Goal: Task Accomplishment & Management: Manage account settings

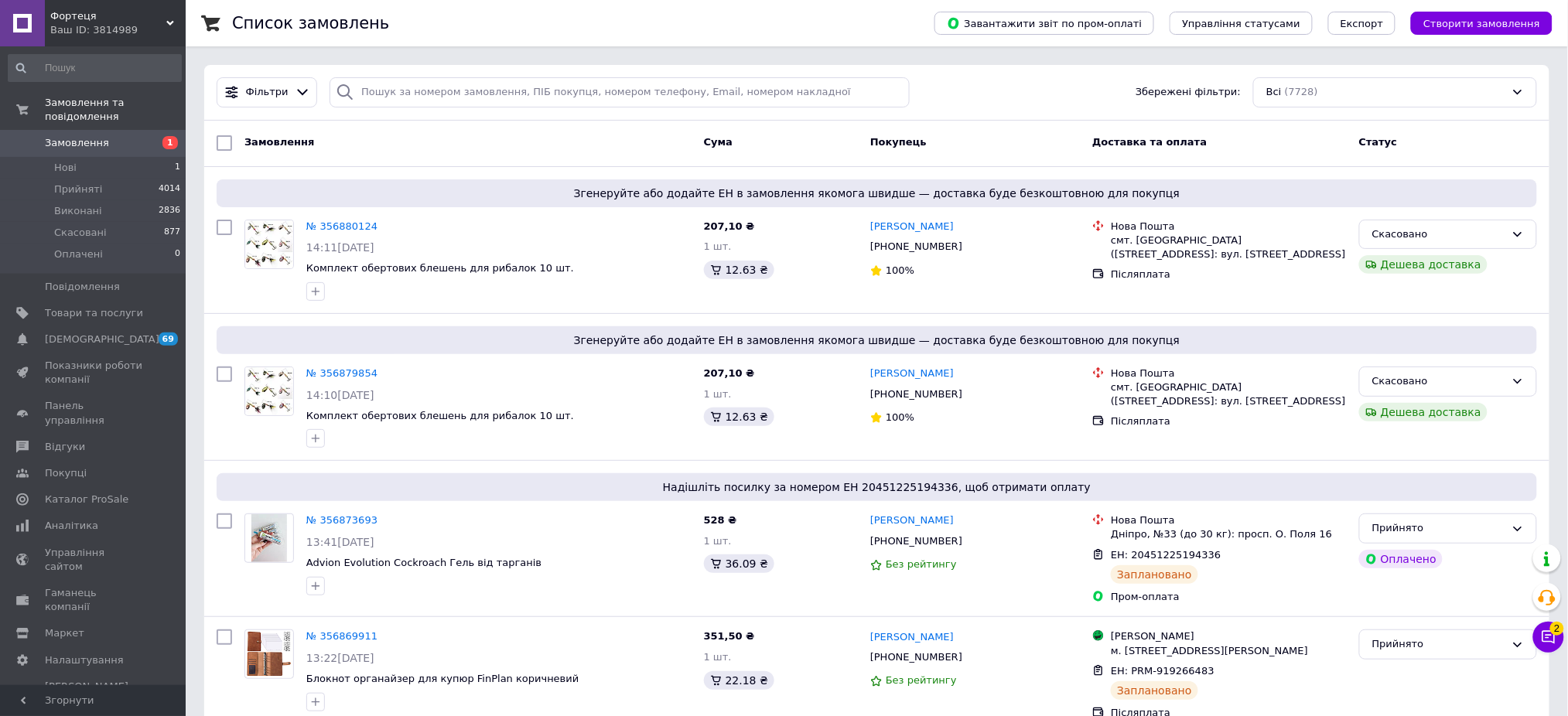
click at [104, 136] on span "Замовлення" at bounding box center [95, 143] width 99 height 14
click at [1545, 639] on icon at bounding box center [1549, 637] width 16 height 16
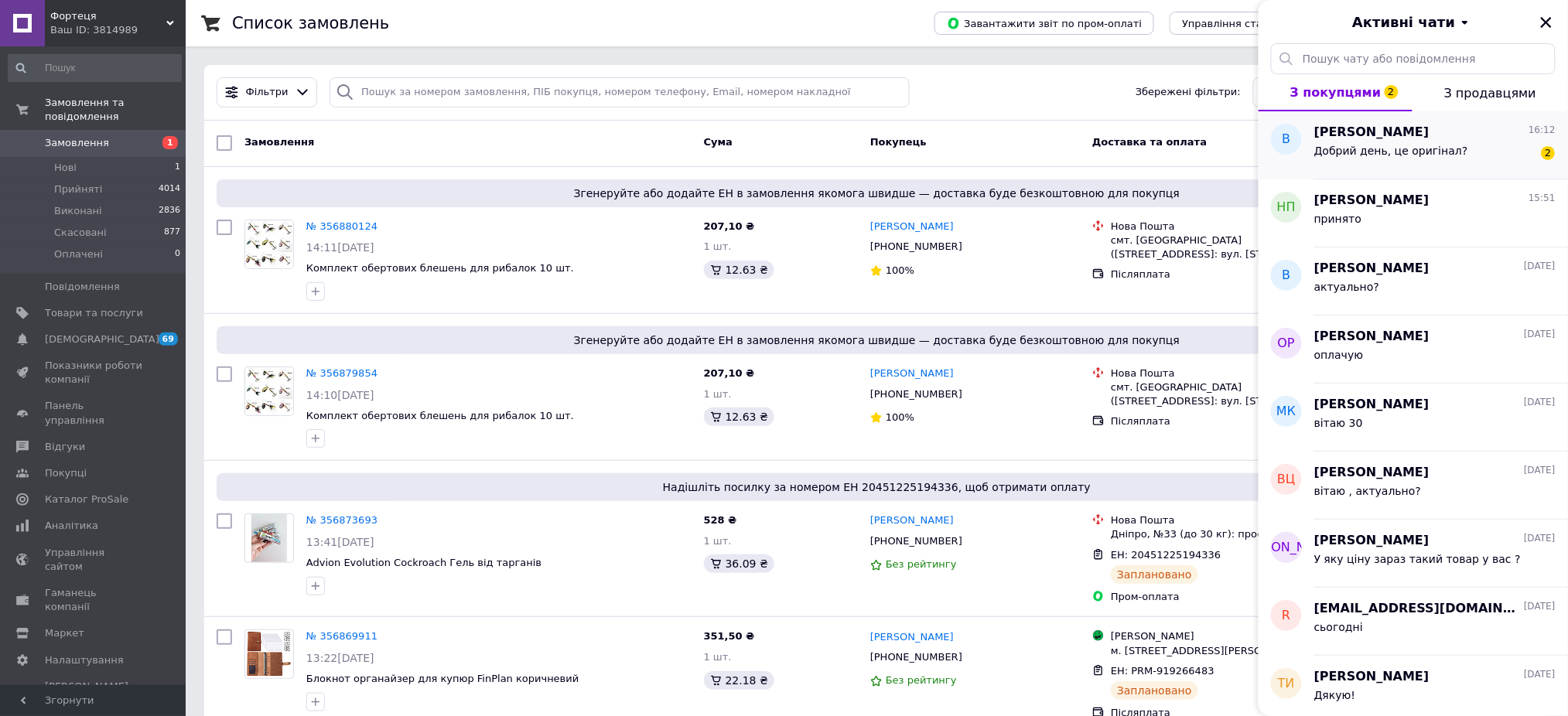
click at [1366, 142] on div "Добрий день, це оригінал? 2" at bounding box center [1435, 154] width 241 height 25
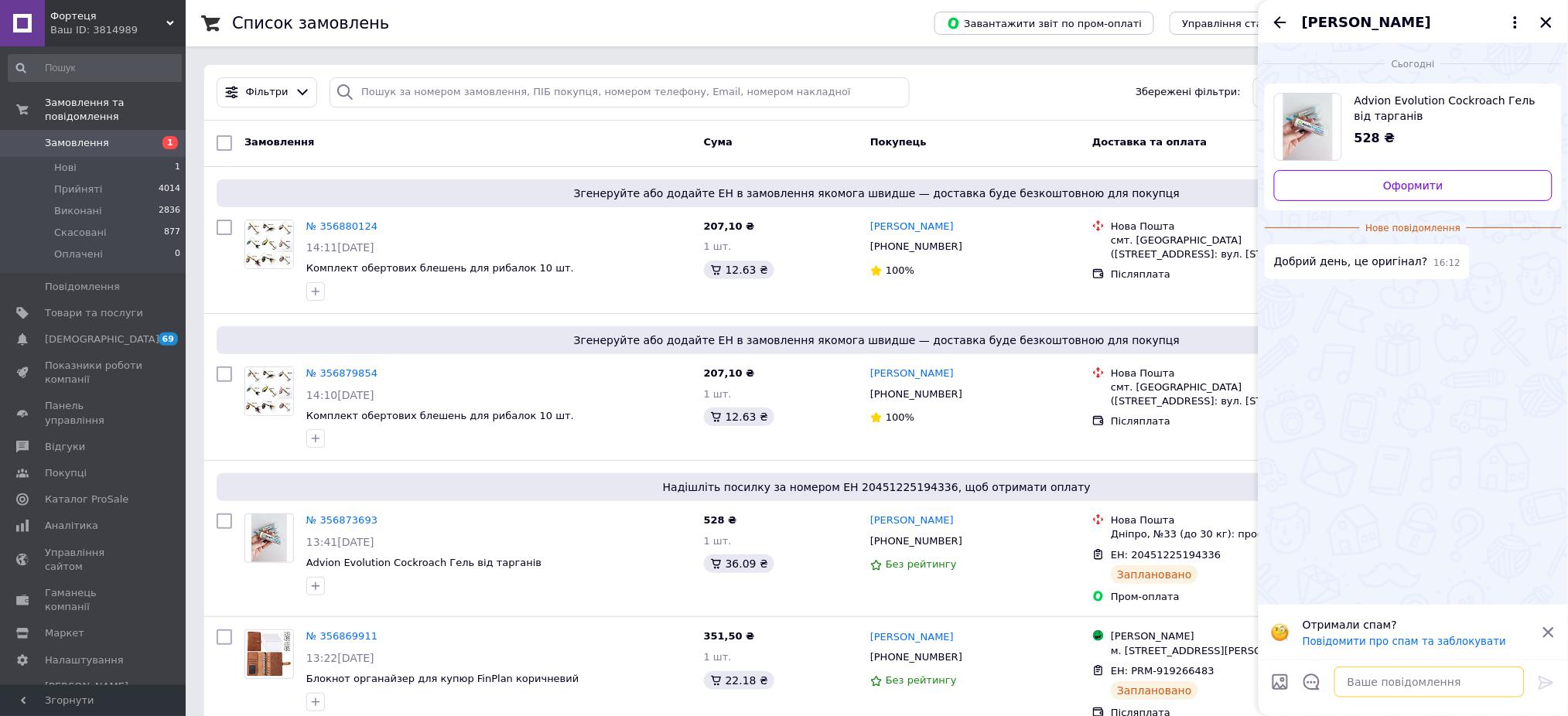
click at [1366, 687] on textarea at bounding box center [1429, 682] width 190 height 31
type textarea "вітаю так"
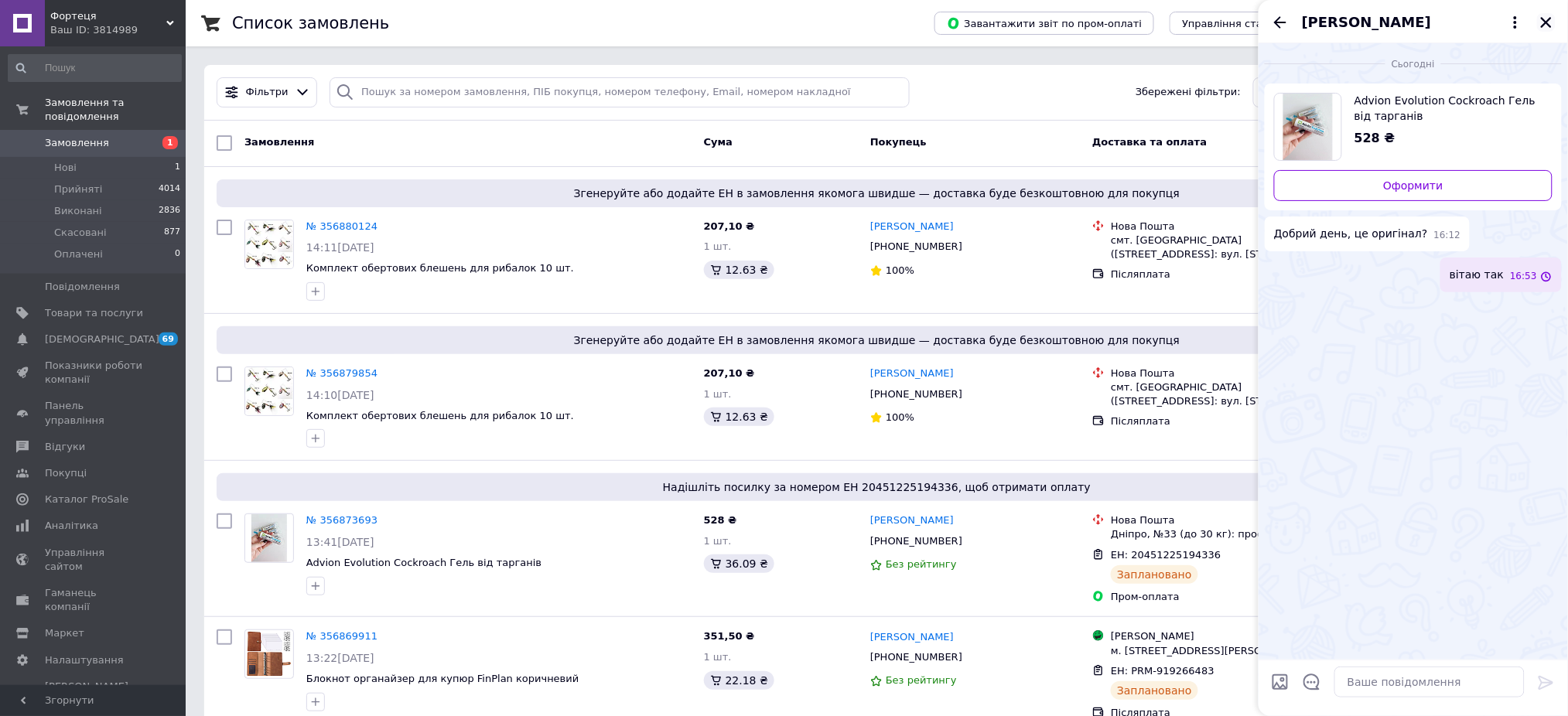
click at [1552, 26] on icon "Закрити" at bounding box center [1546, 23] width 14 height 14
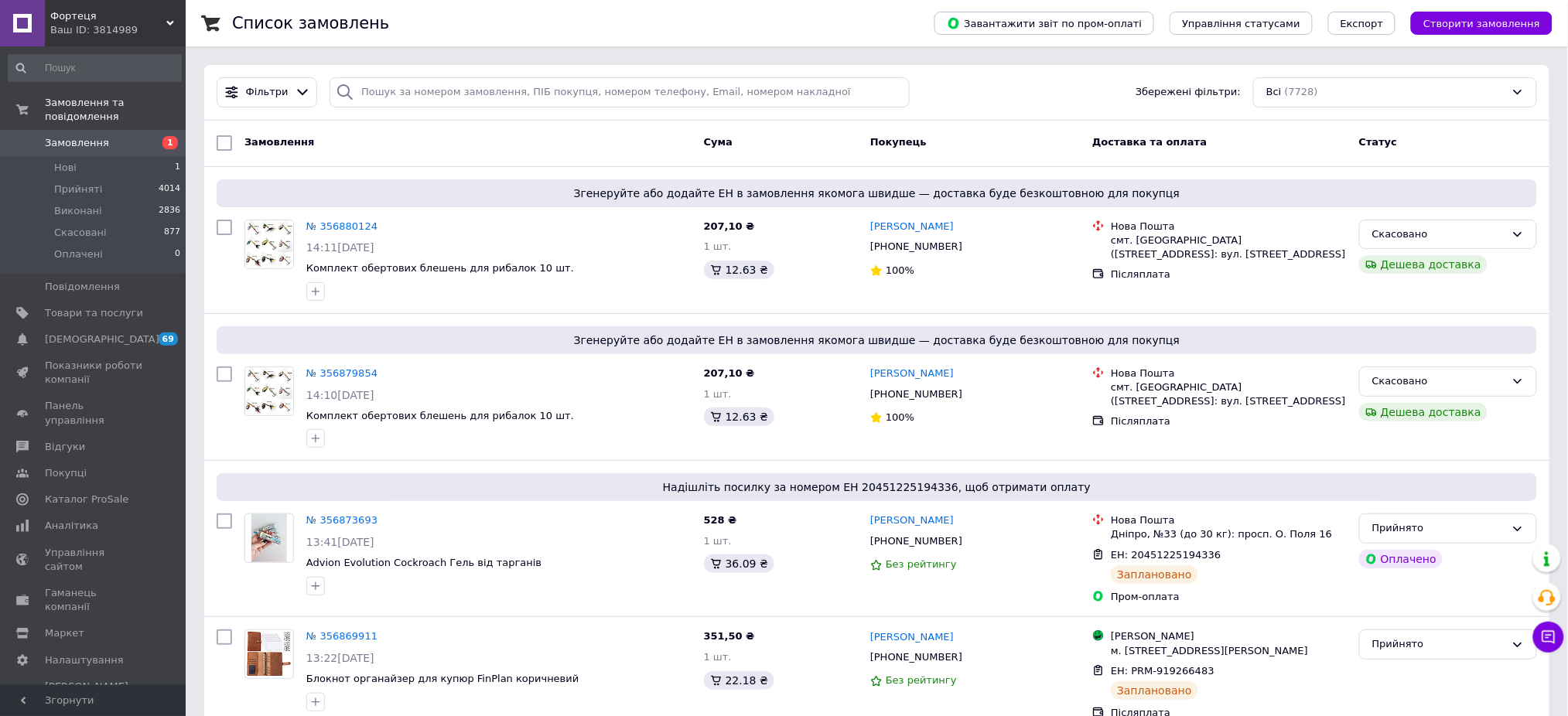
click at [130, 24] on div "Ваш ID: 3814989" at bounding box center [117, 31] width 135 height 14
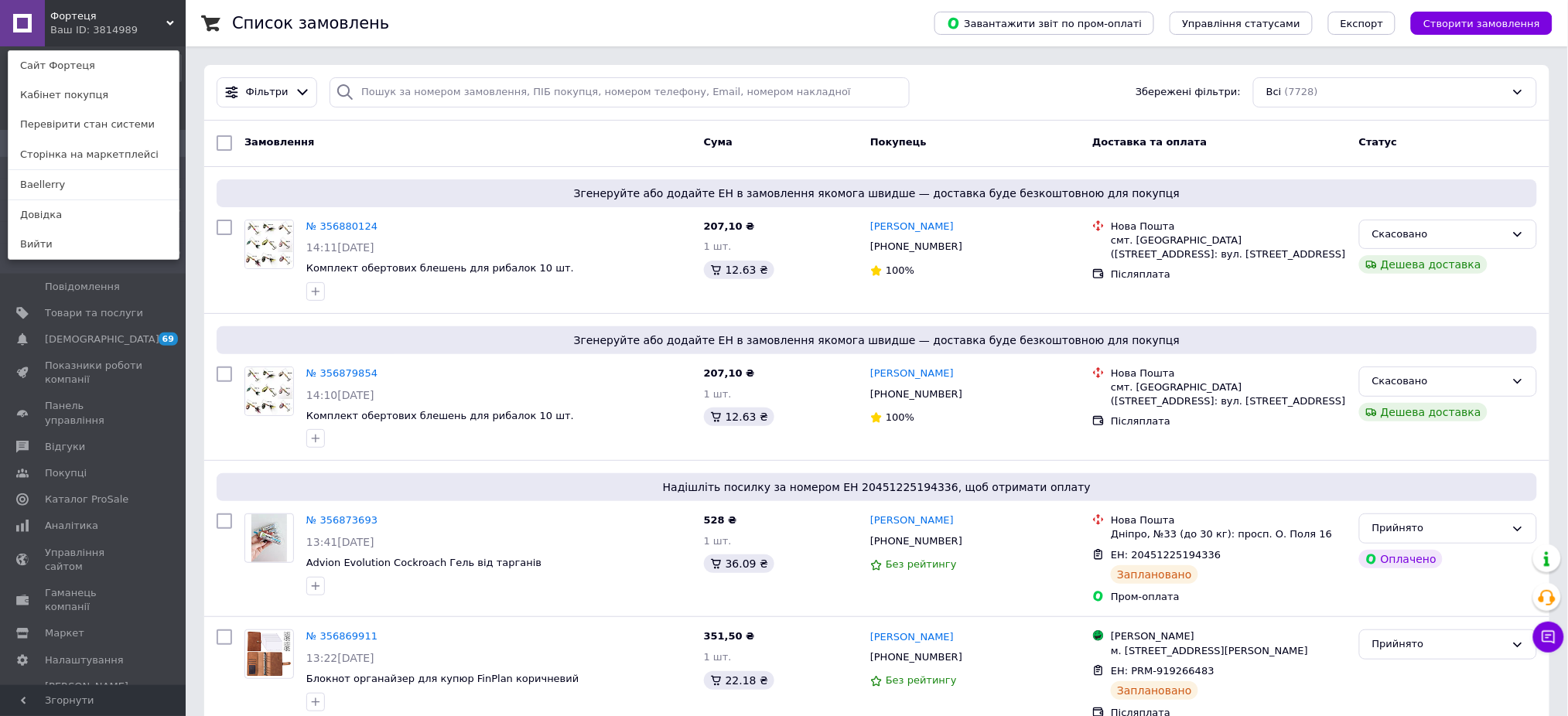
click at [116, 12] on div "Фортеця Ваш ID: 3814989 Сайт Фортеця Кабінет покупця Перевірити стан системи Ст…" at bounding box center [93, 23] width 185 height 46
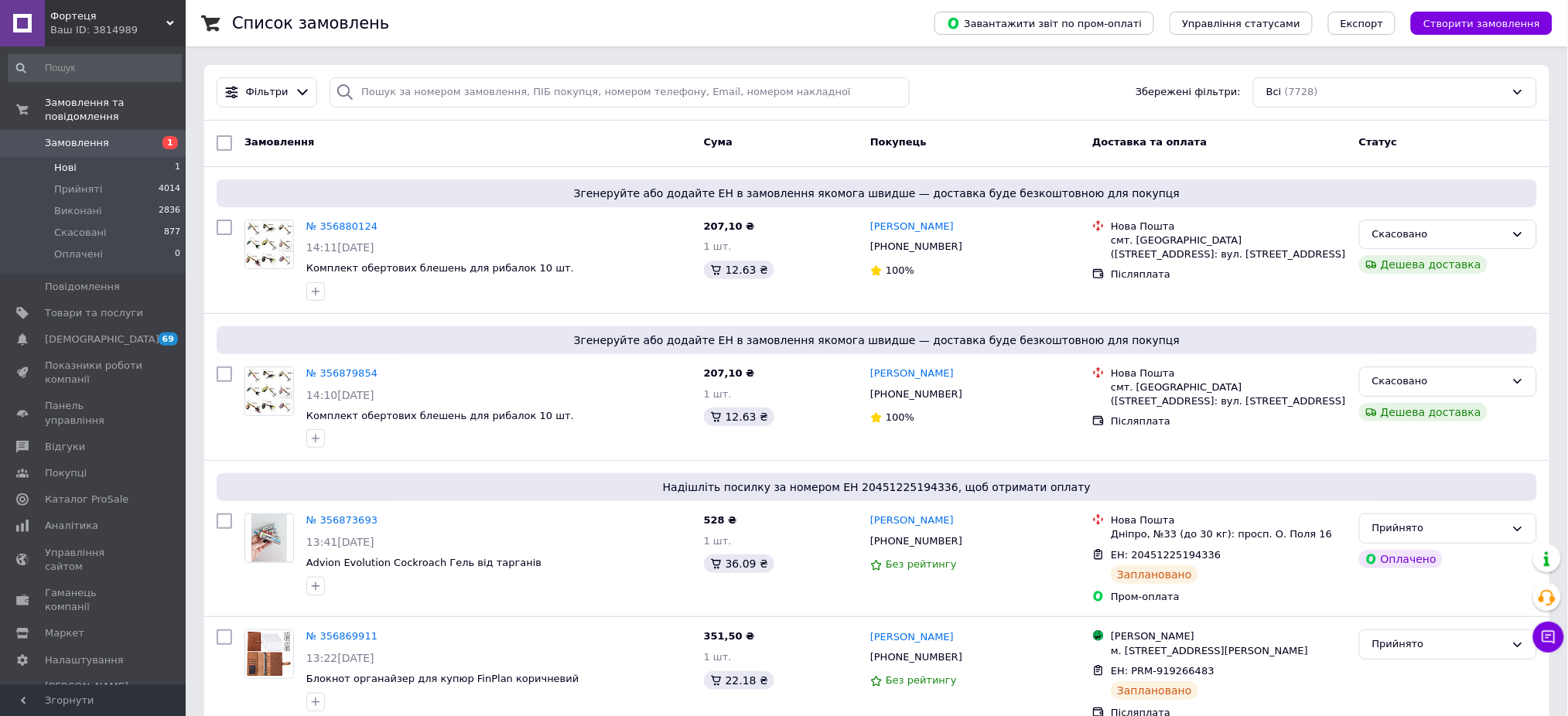
click at [82, 157] on li "Нові 1" at bounding box center [95, 167] width 189 height 22
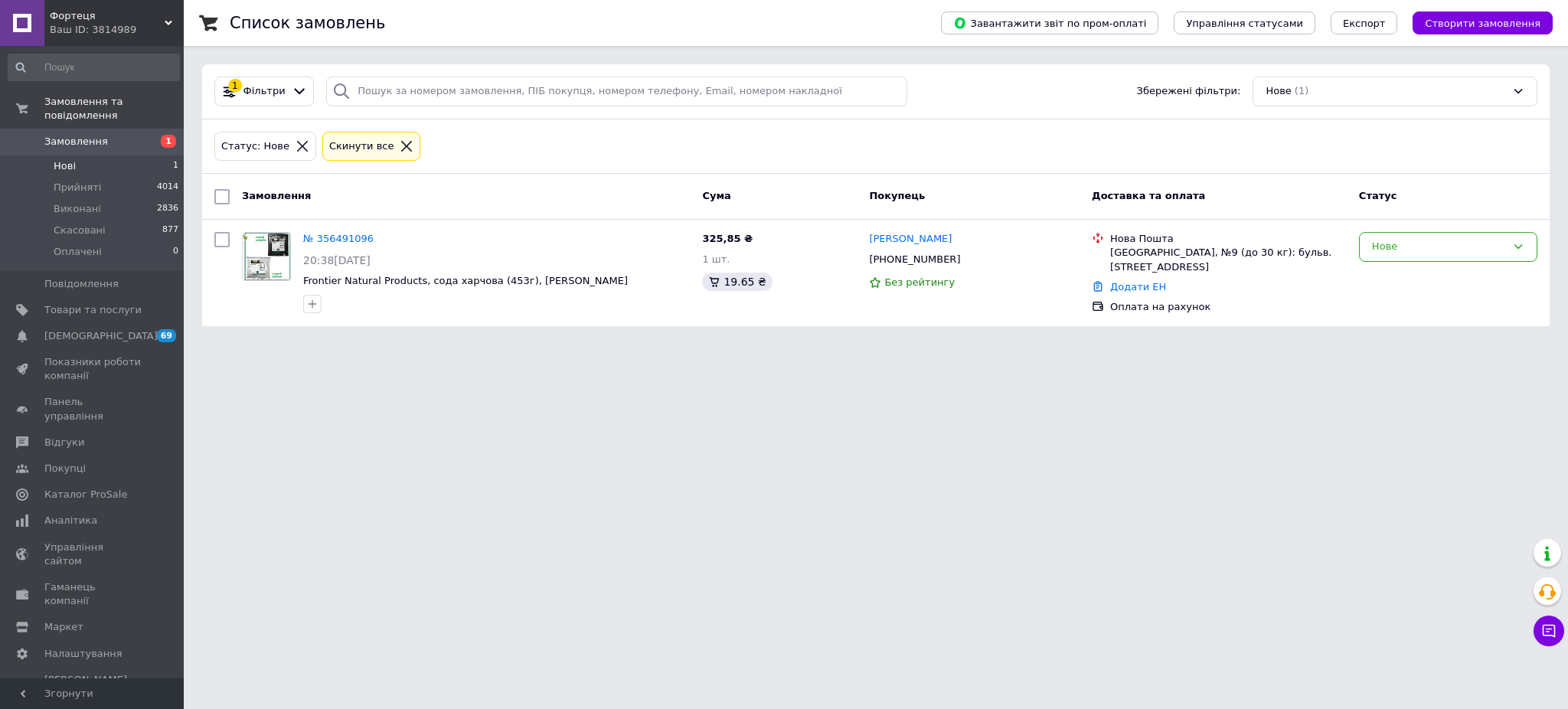
click at [138, 29] on div "Ваш ID: 3814989" at bounding box center [116, 30] width 134 height 14
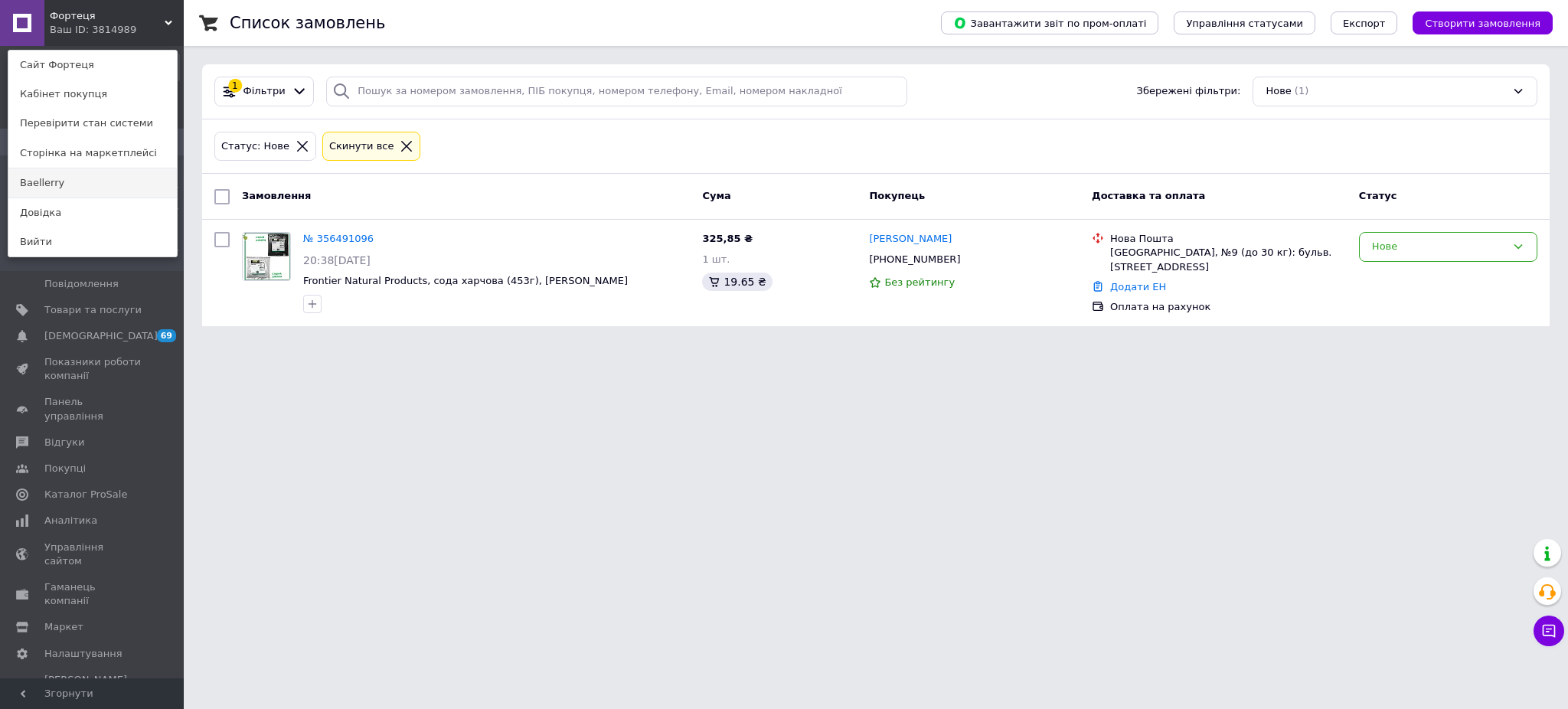
click at [91, 182] on link "Baellerry" at bounding box center [93, 183] width 169 height 29
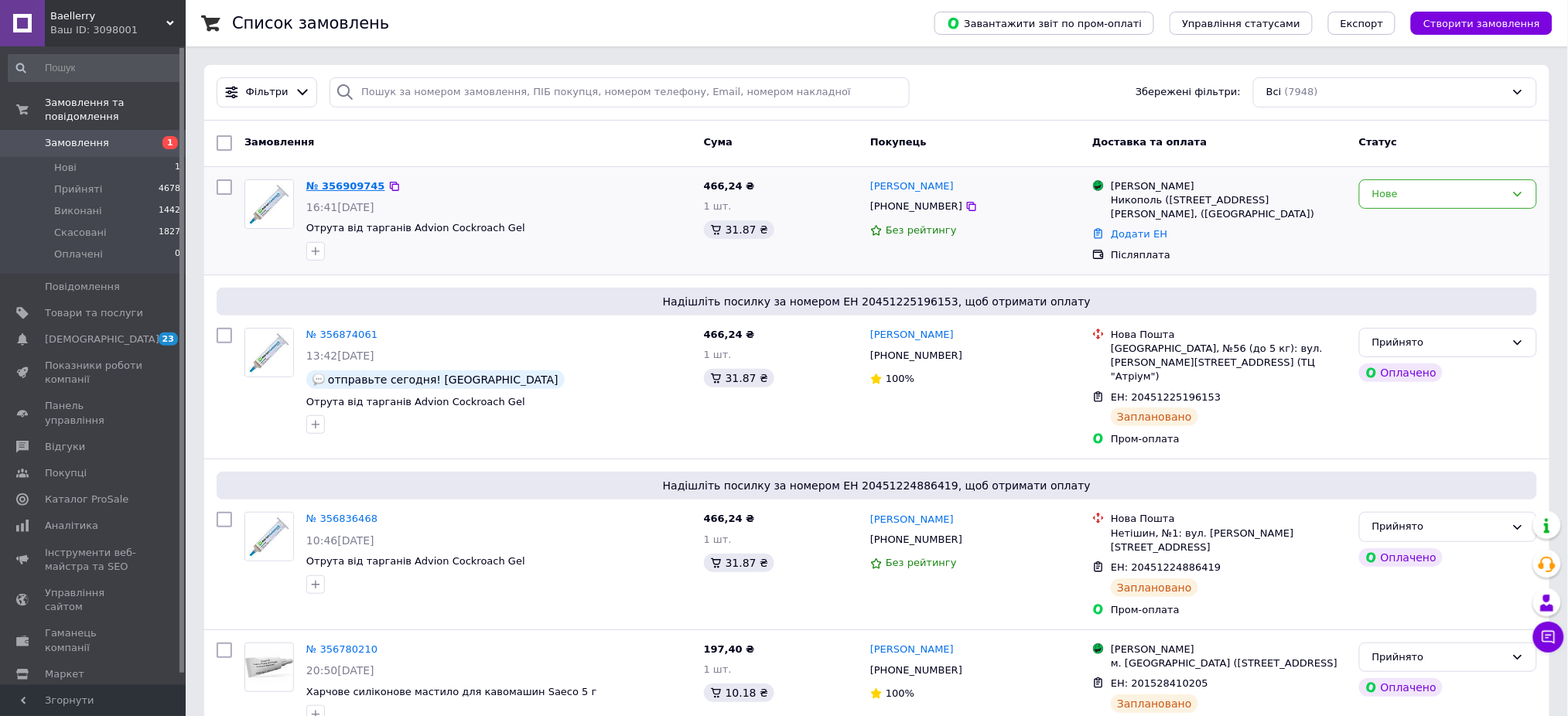
click at [344, 187] on link "№ 356909745" at bounding box center [346, 186] width 79 height 12
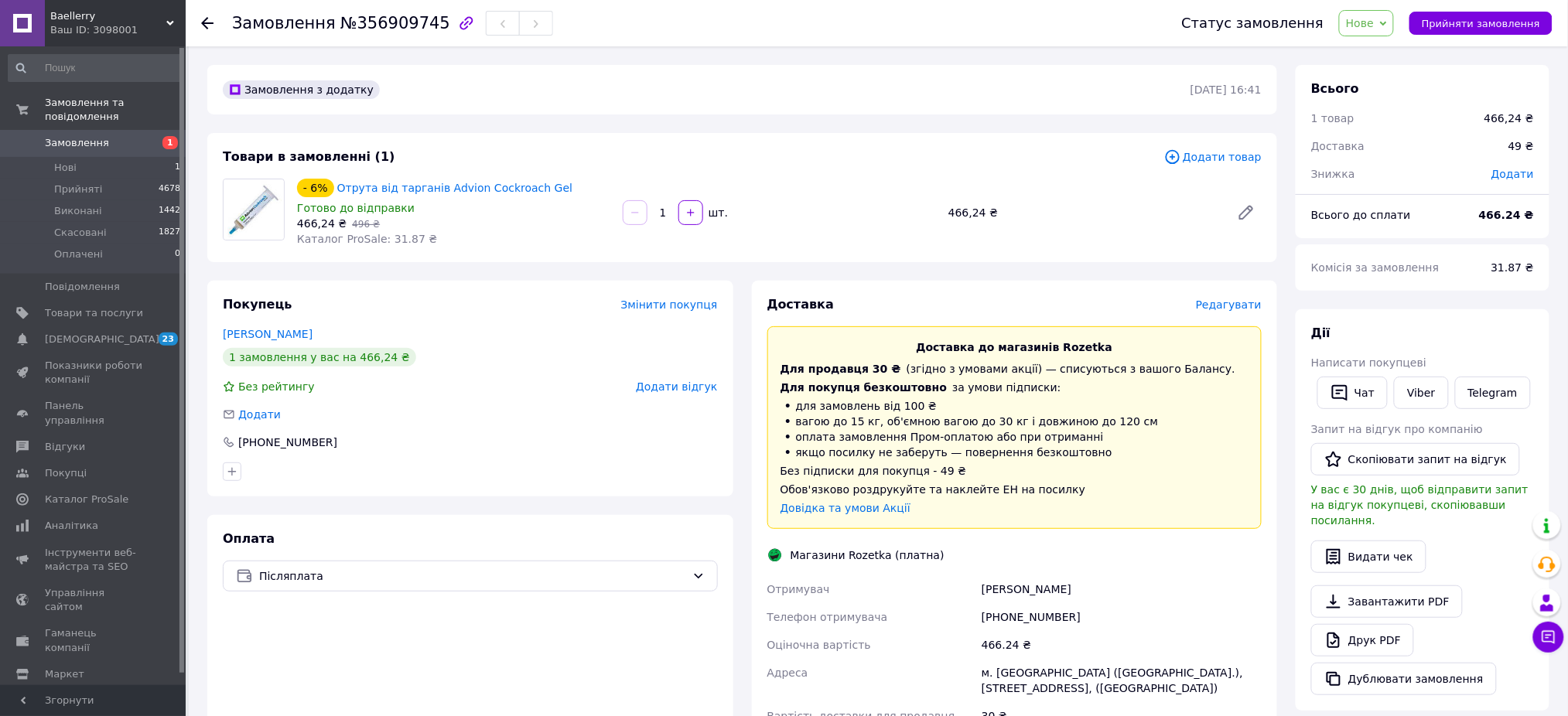
click at [1243, 306] on span "Редагувати" at bounding box center [1229, 304] width 66 height 13
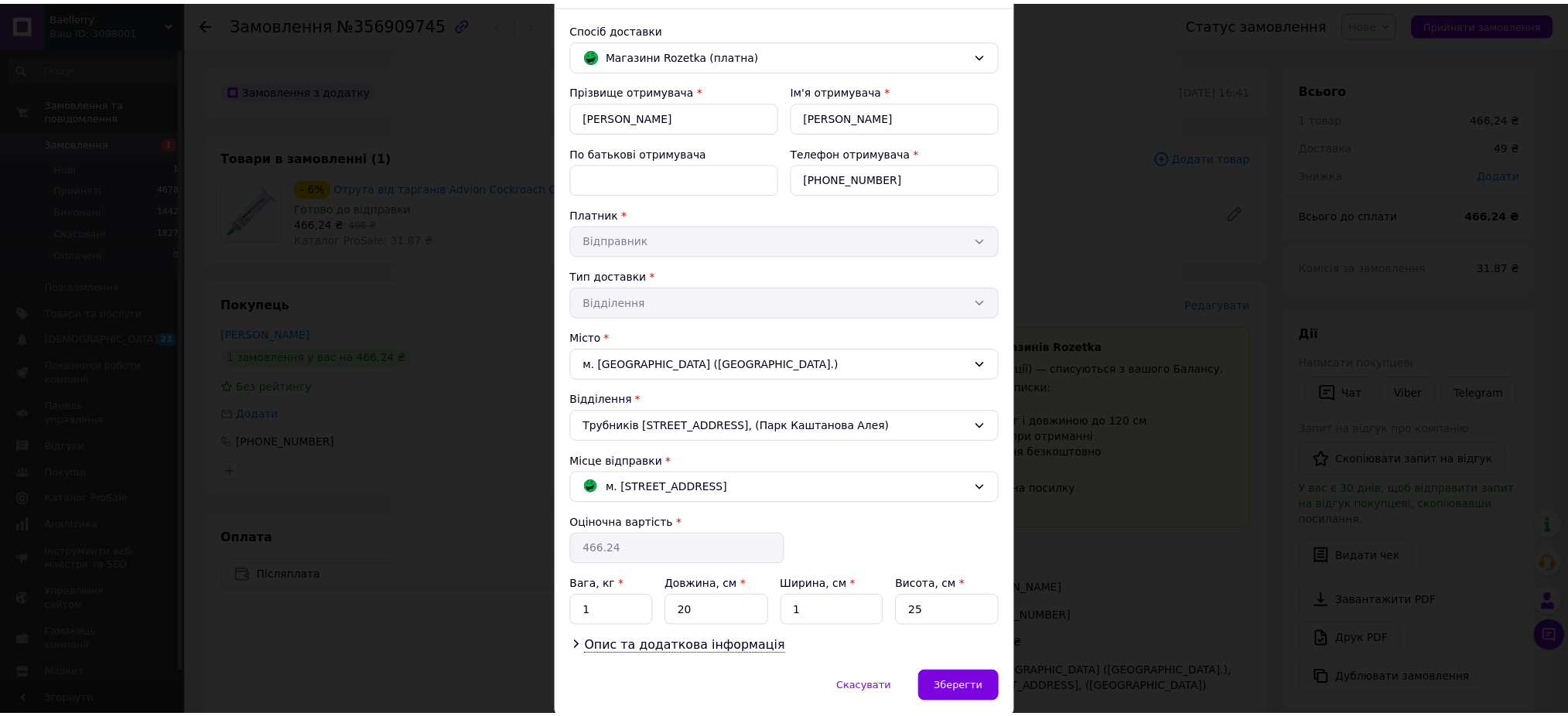
scroll to position [153, 0]
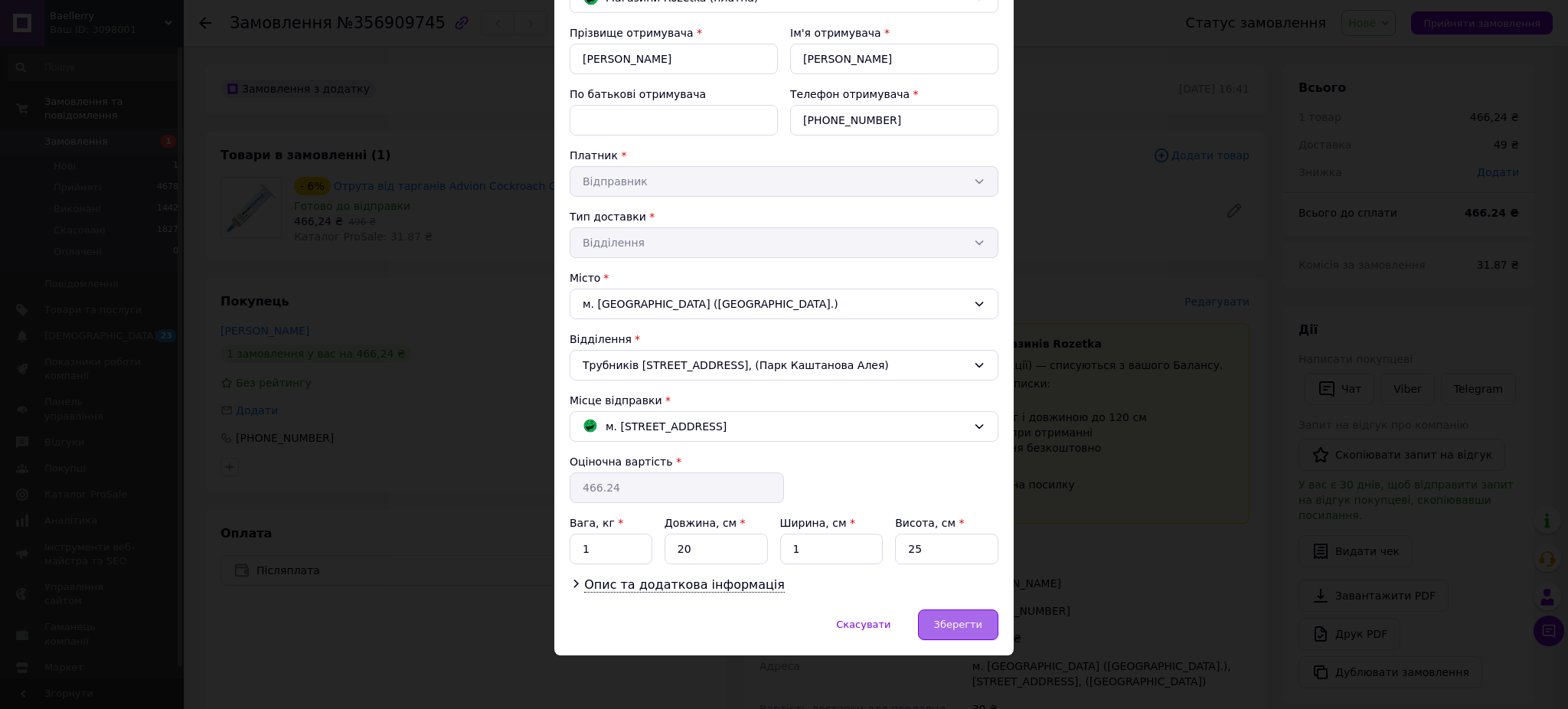
click at [968, 619] on span "Зберегти" at bounding box center [958, 624] width 48 height 12
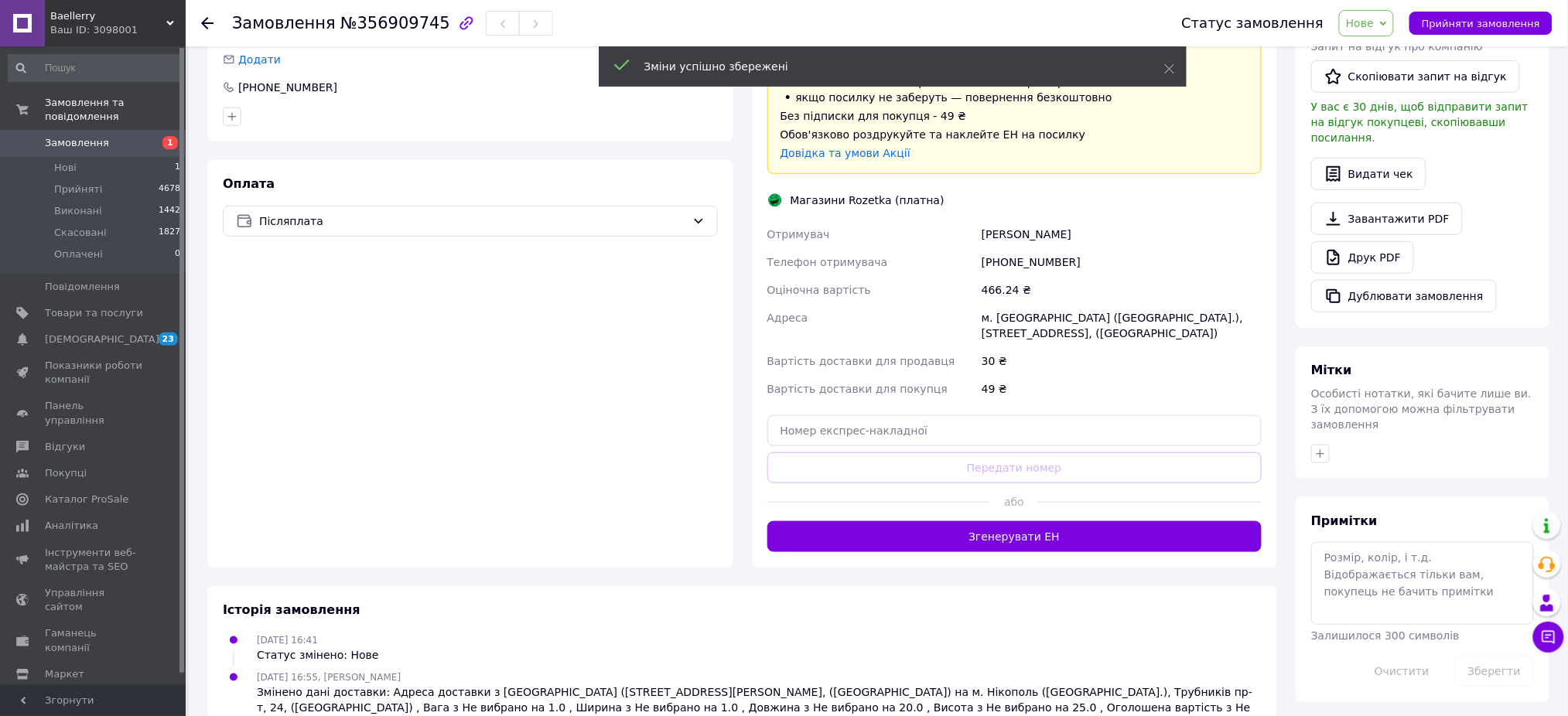
scroll to position [403, 0]
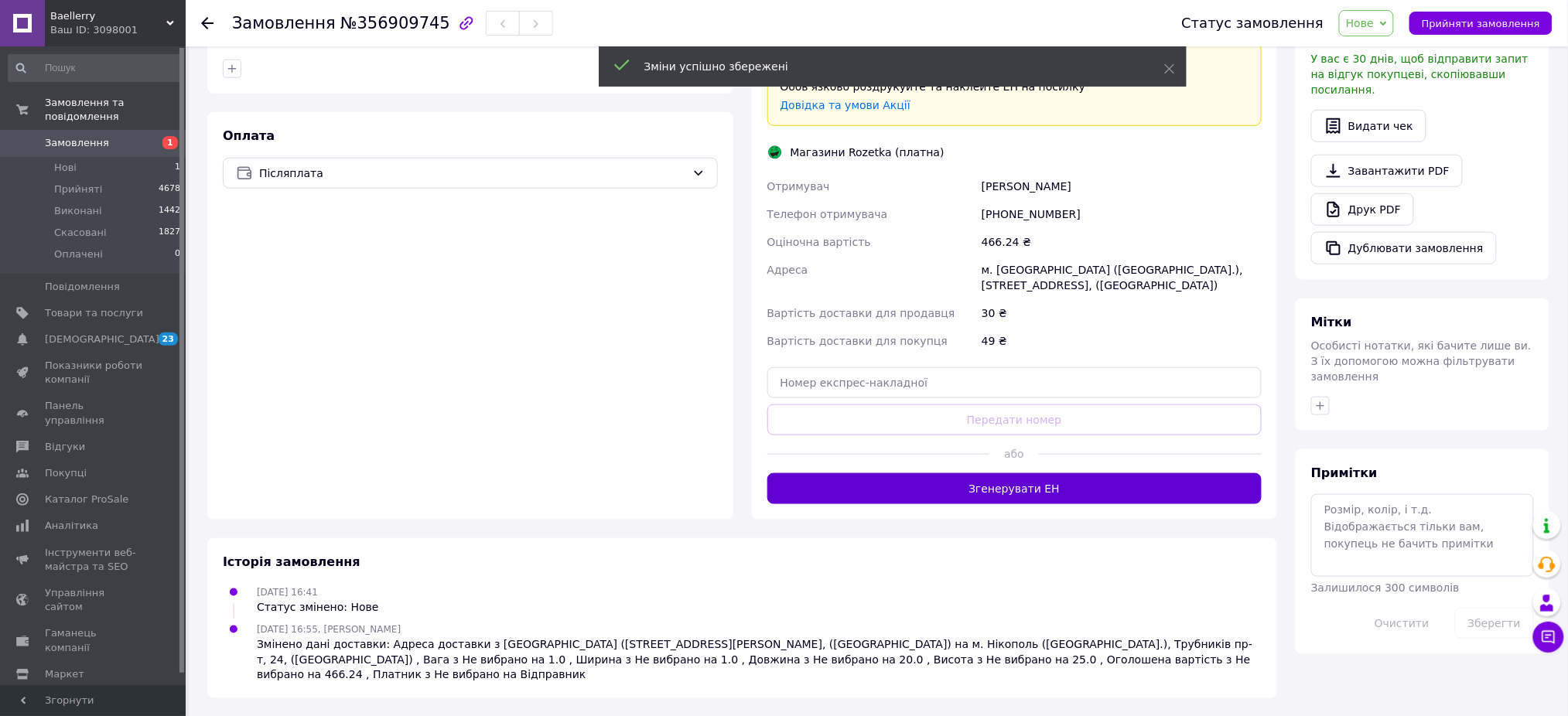
click at [1032, 494] on button "Згенерувати ЕН" at bounding box center [1015, 488] width 495 height 31
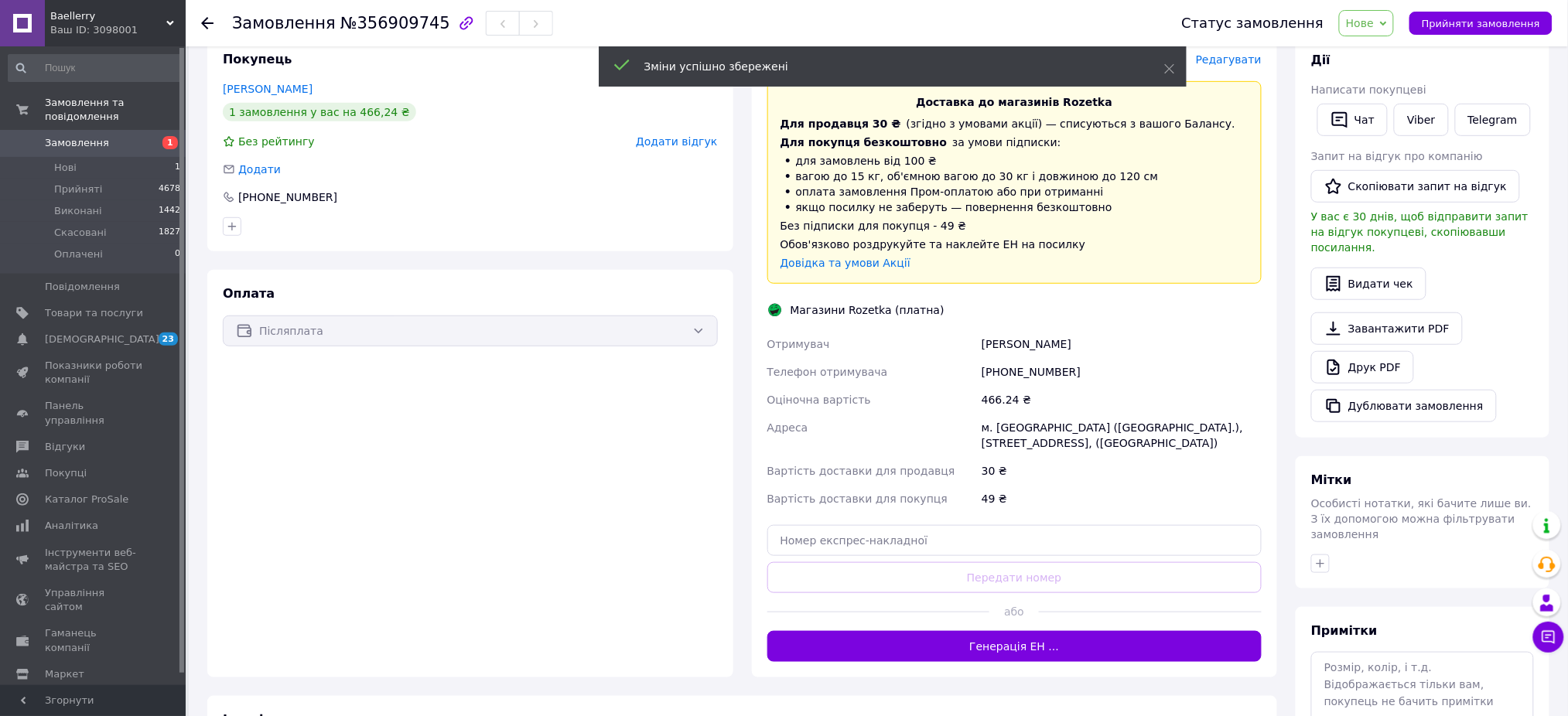
scroll to position [94, 0]
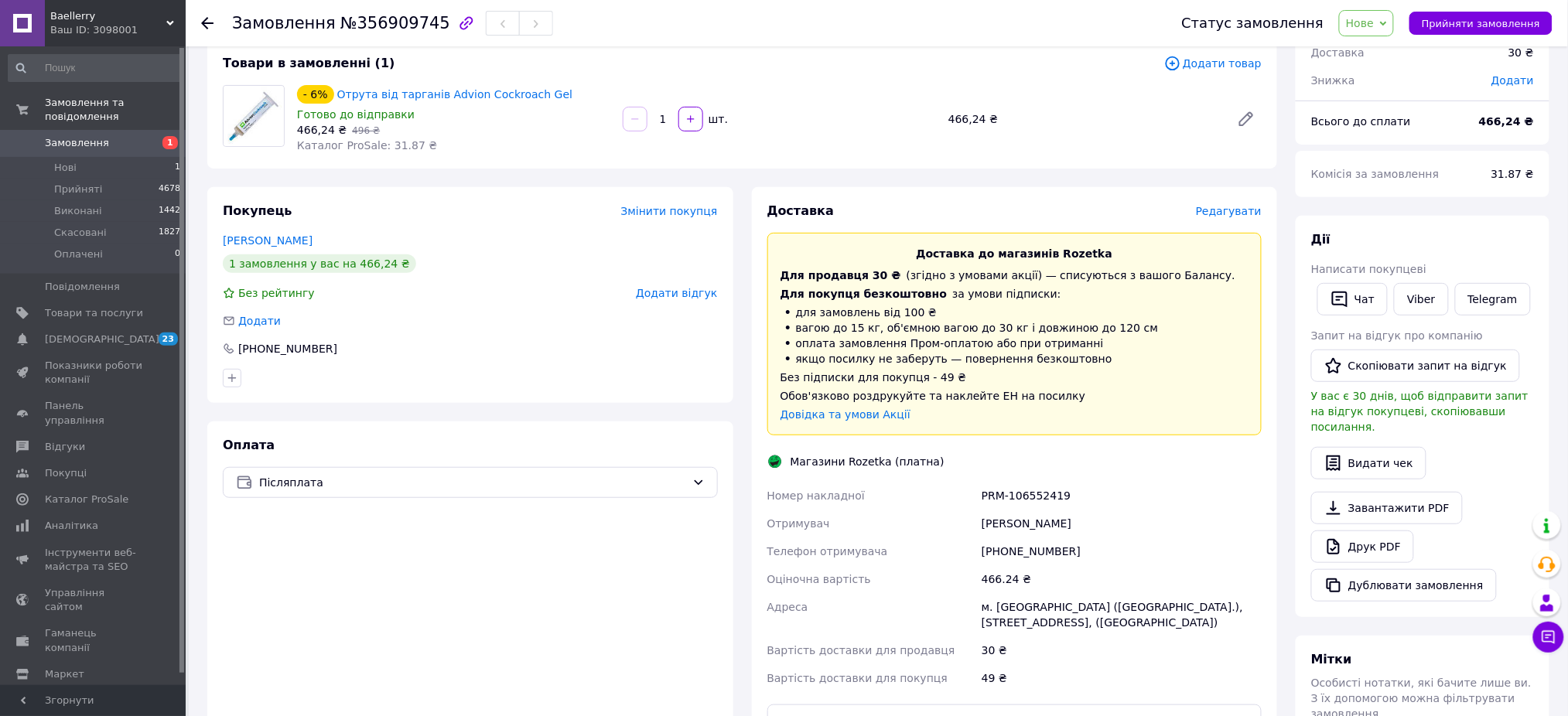
click at [1374, 23] on span "Нове" at bounding box center [1360, 23] width 28 height 13
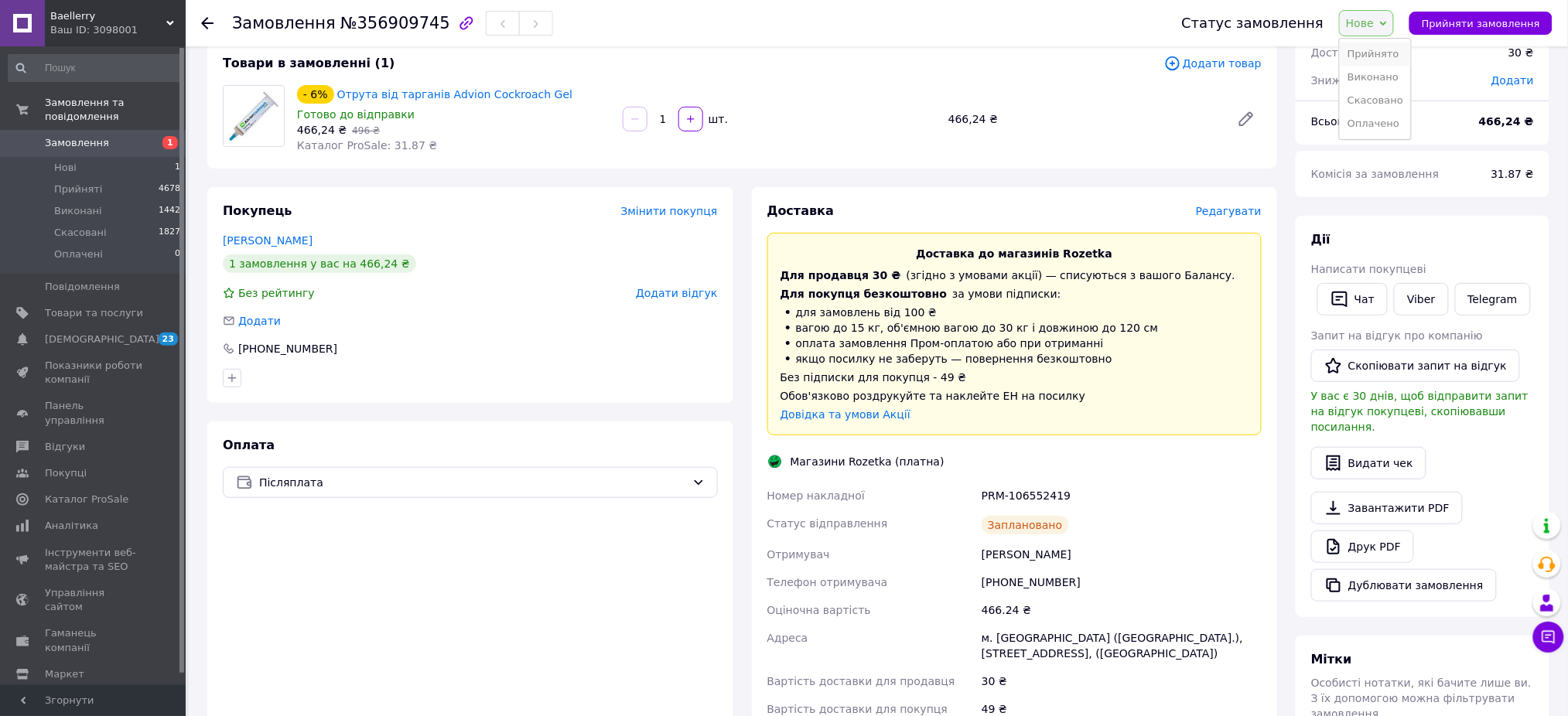
click at [1385, 48] on li "Прийнято" at bounding box center [1376, 54] width 71 height 24
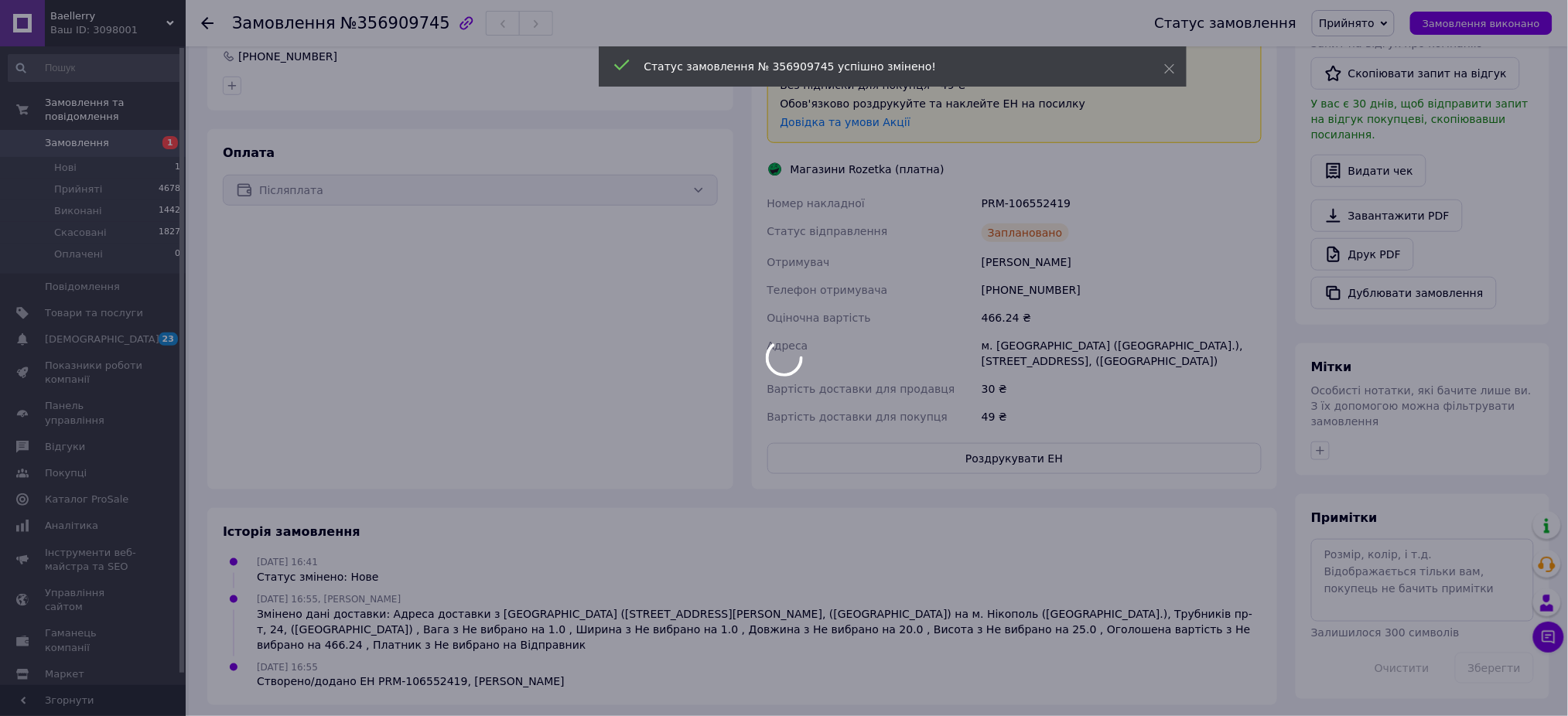
scroll to position [392, 0]
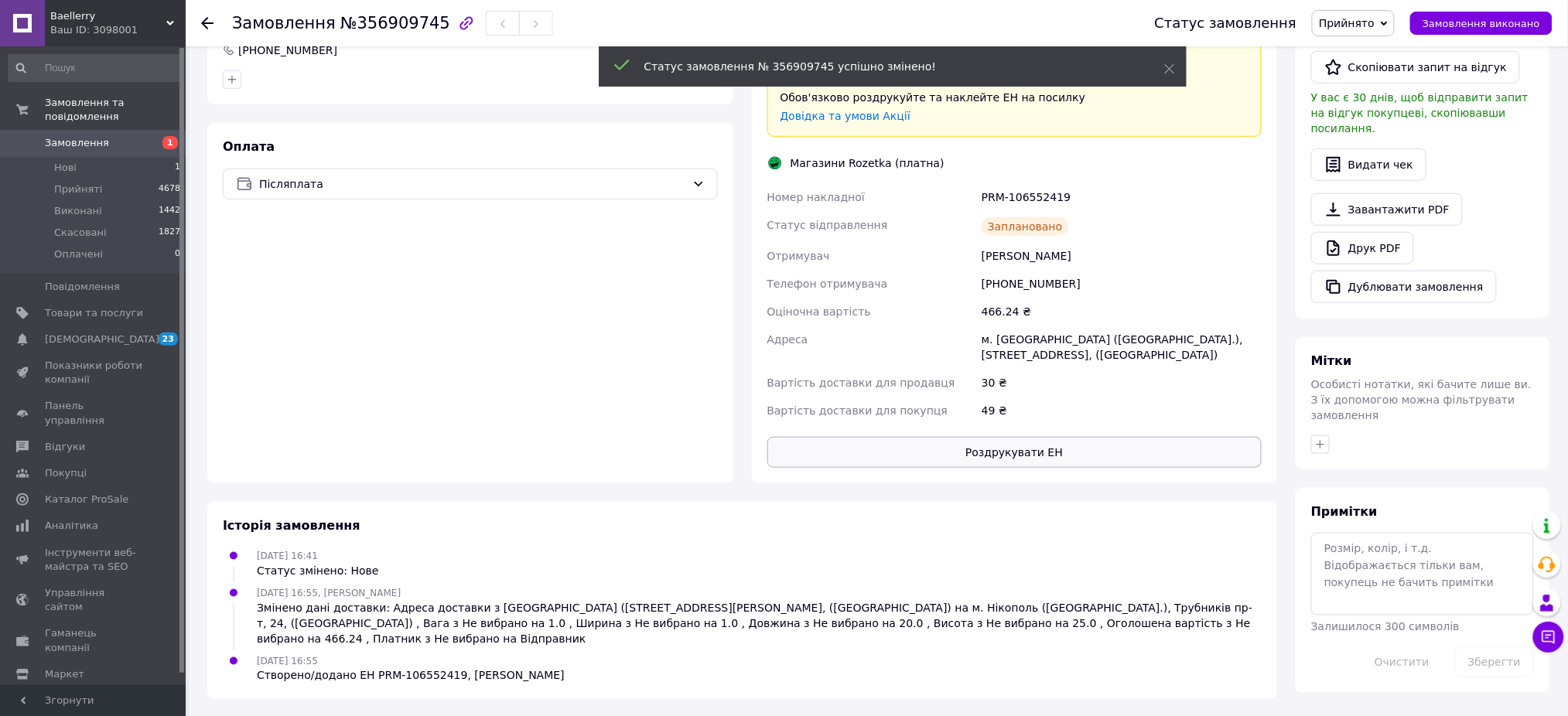
click at [986, 447] on button "Роздрукувати ЕН" at bounding box center [1015, 452] width 495 height 31
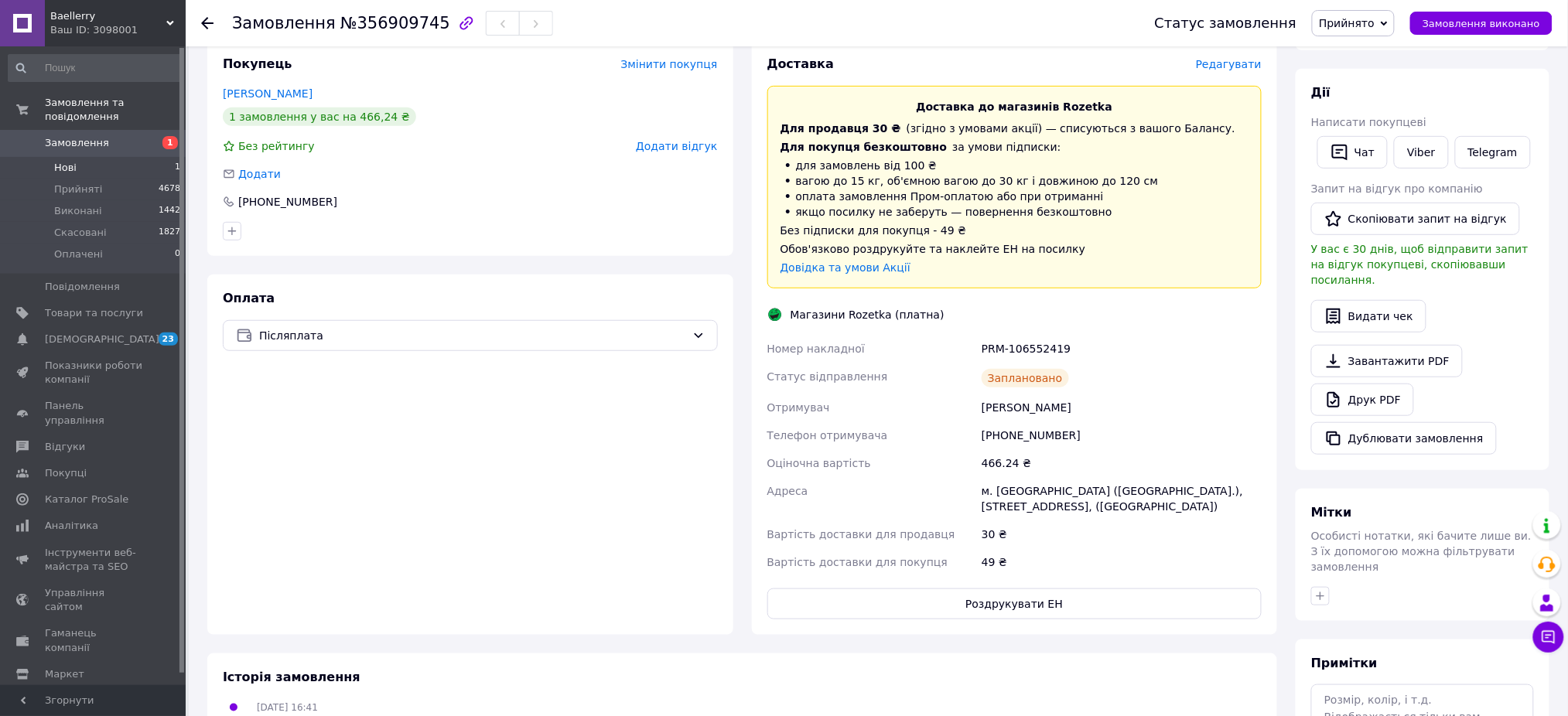
scroll to position [83, 0]
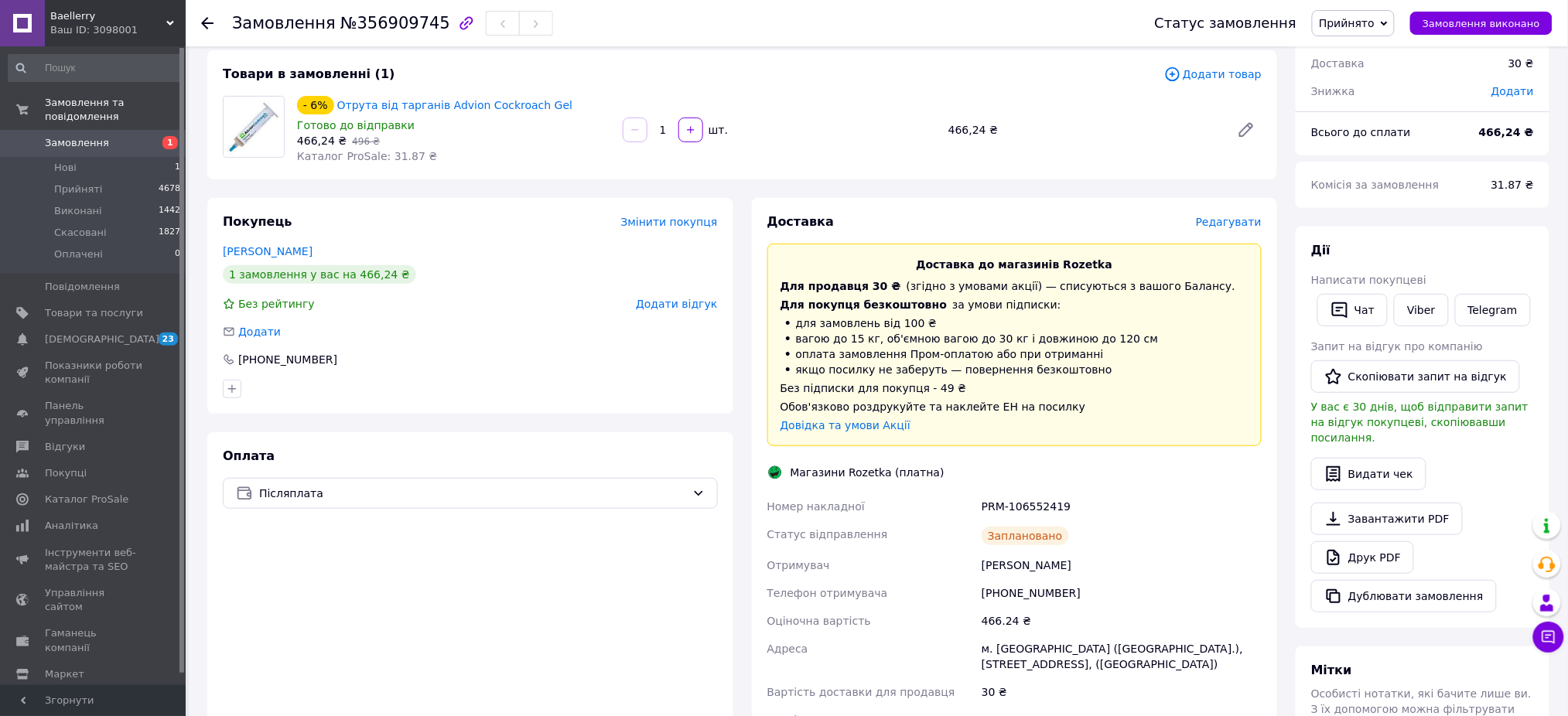
click at [92, 130] on link "Замовлення 1" at bounding box center [95, 143] width 189 height 27
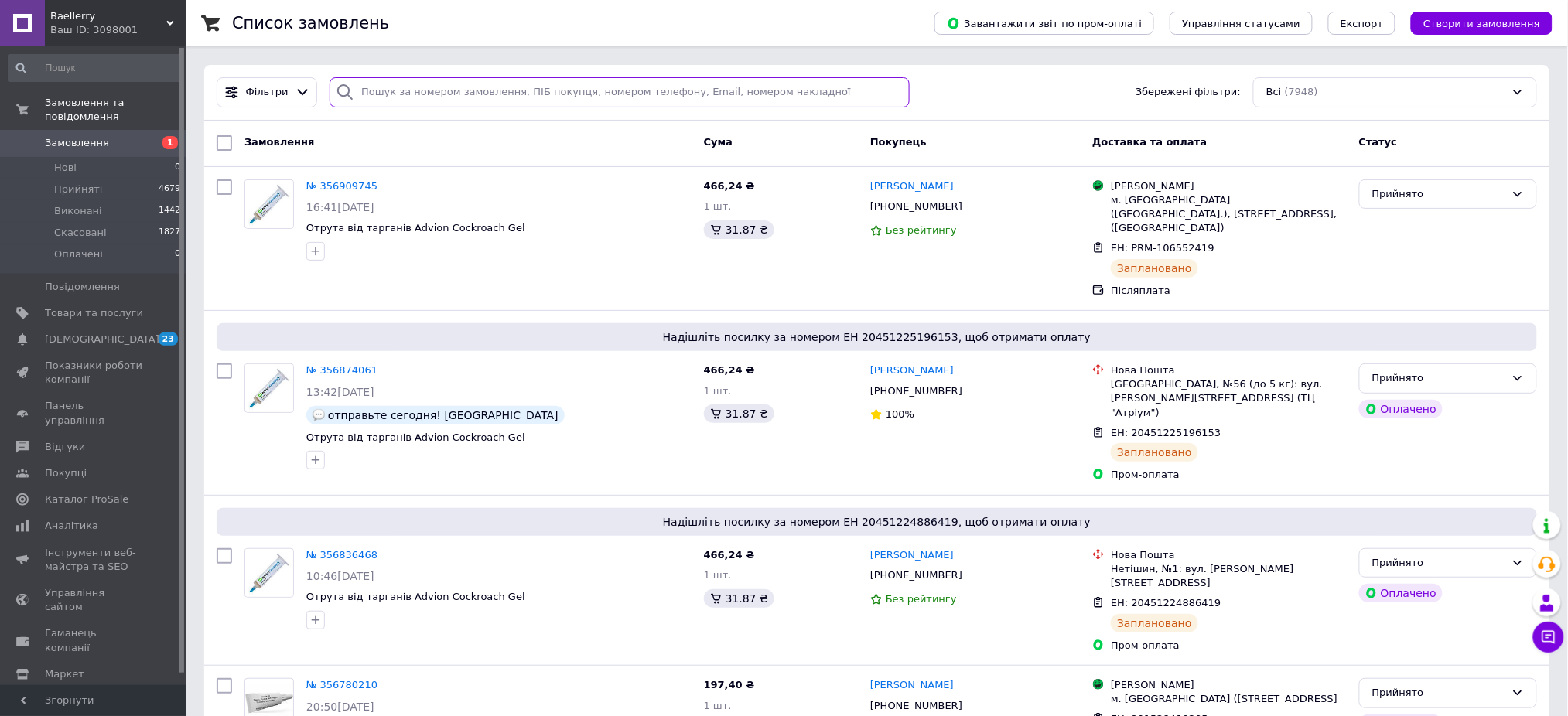
click at [388, 85] on input "search" at bounding box center [619, 93] width 580 height 31
paste input "0985689758"
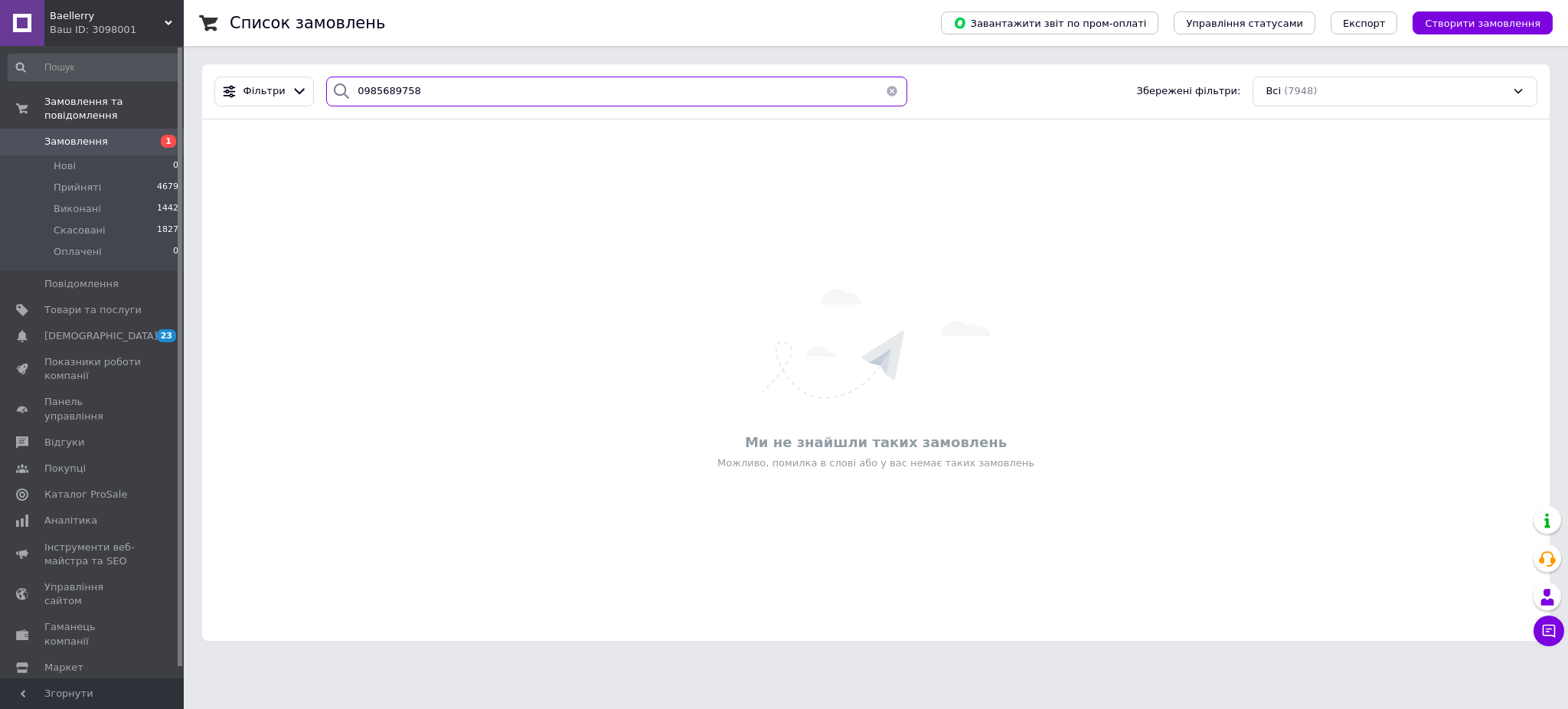
type input "0985689758"
click at [101, 13] on span "Baellerry" at bounding box center [107, 16] width 115 height 14
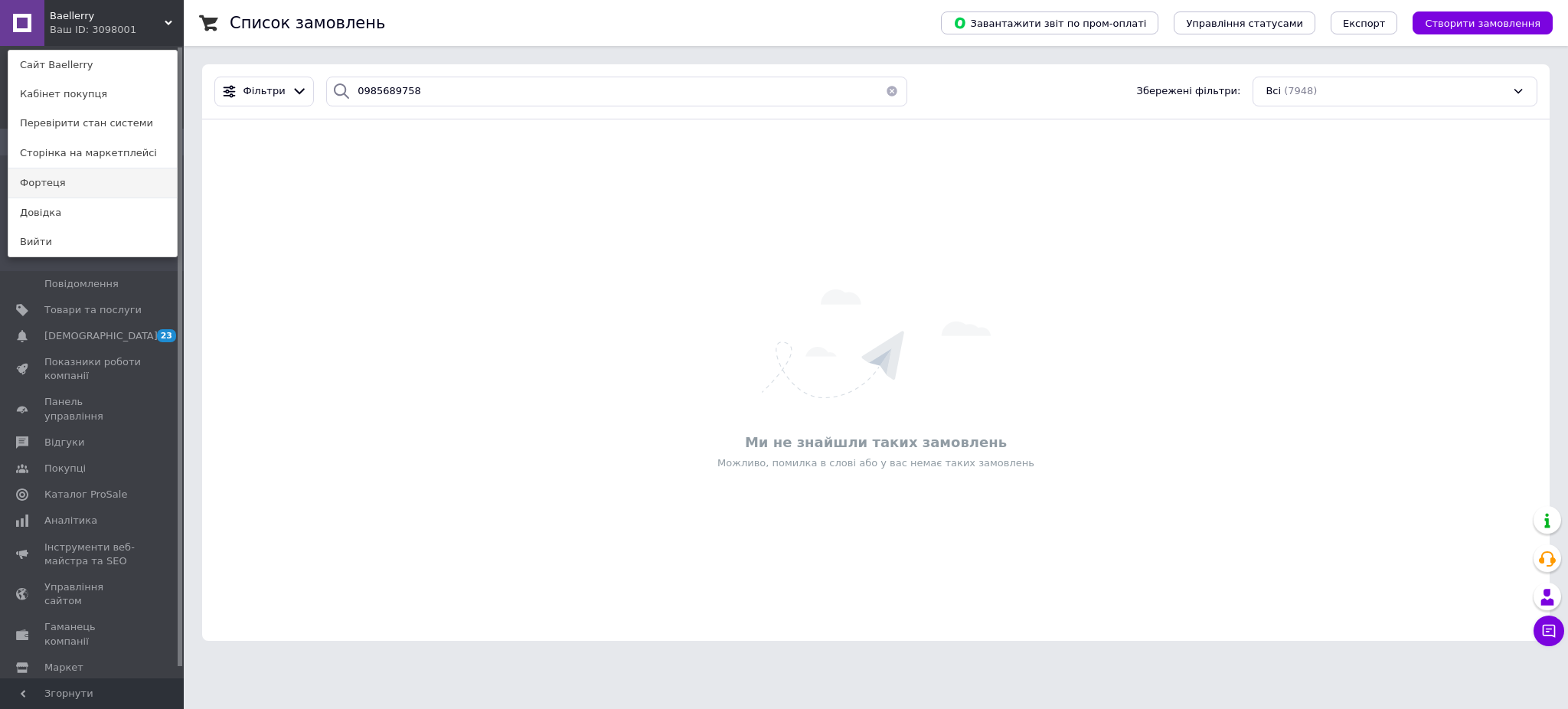
click at [84, 185] on link "Фортеця" at bounding box center [93, 183] width 169 height 29
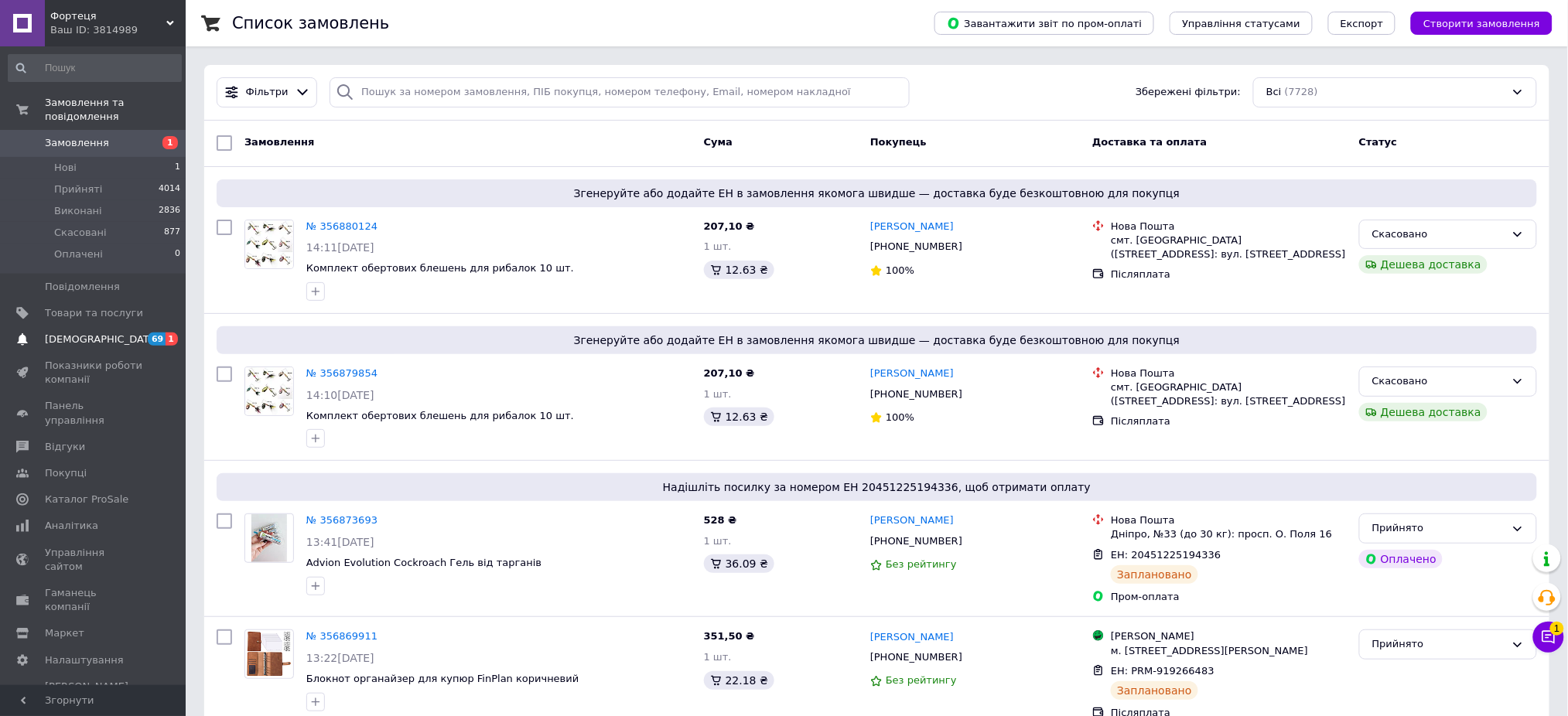
click at [96, 326] on link "[DEMOGRAPHIC_DATA] 69 1" at bounding box center [95, 339] width 189 height 27
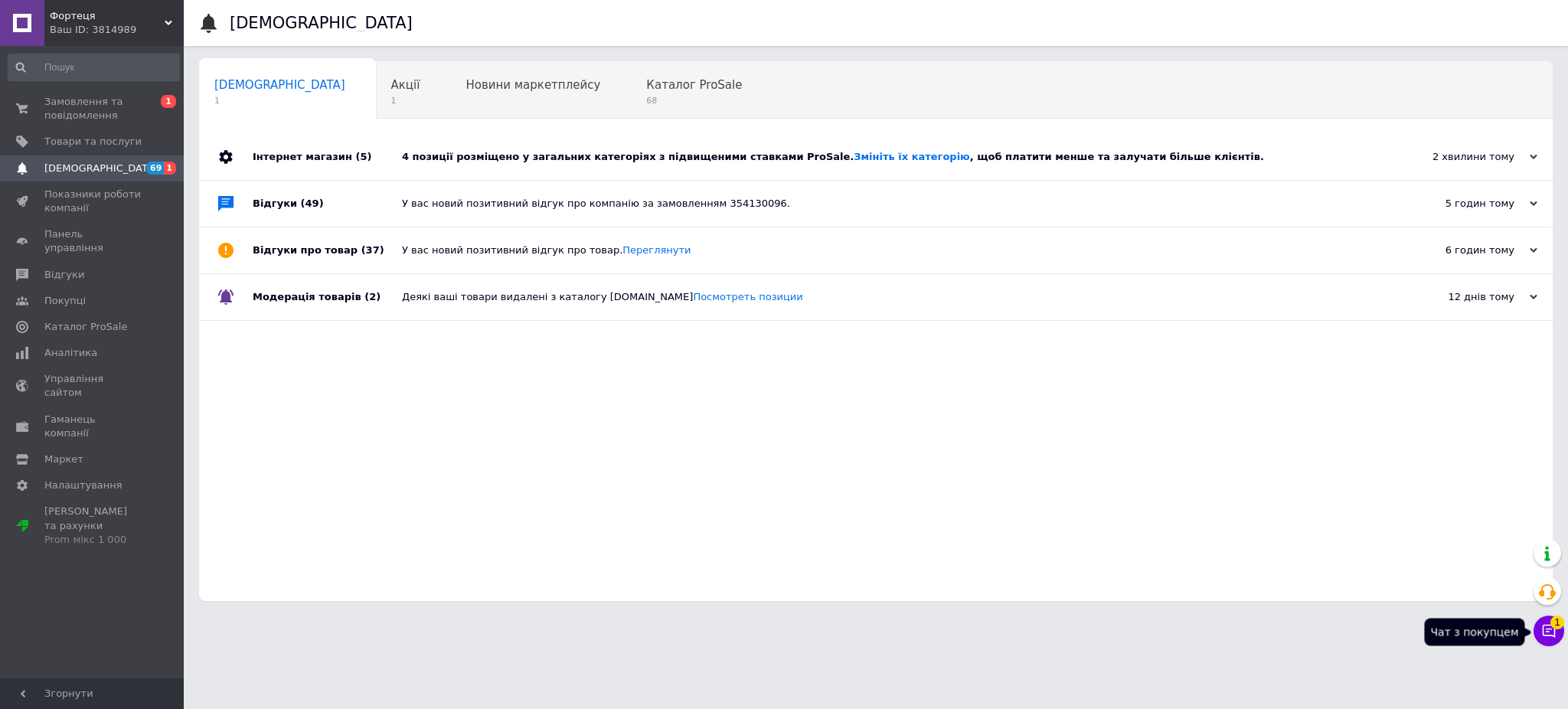
click at [1555, 634] on icon at bounding box center [1548, 631] width 16 height 16
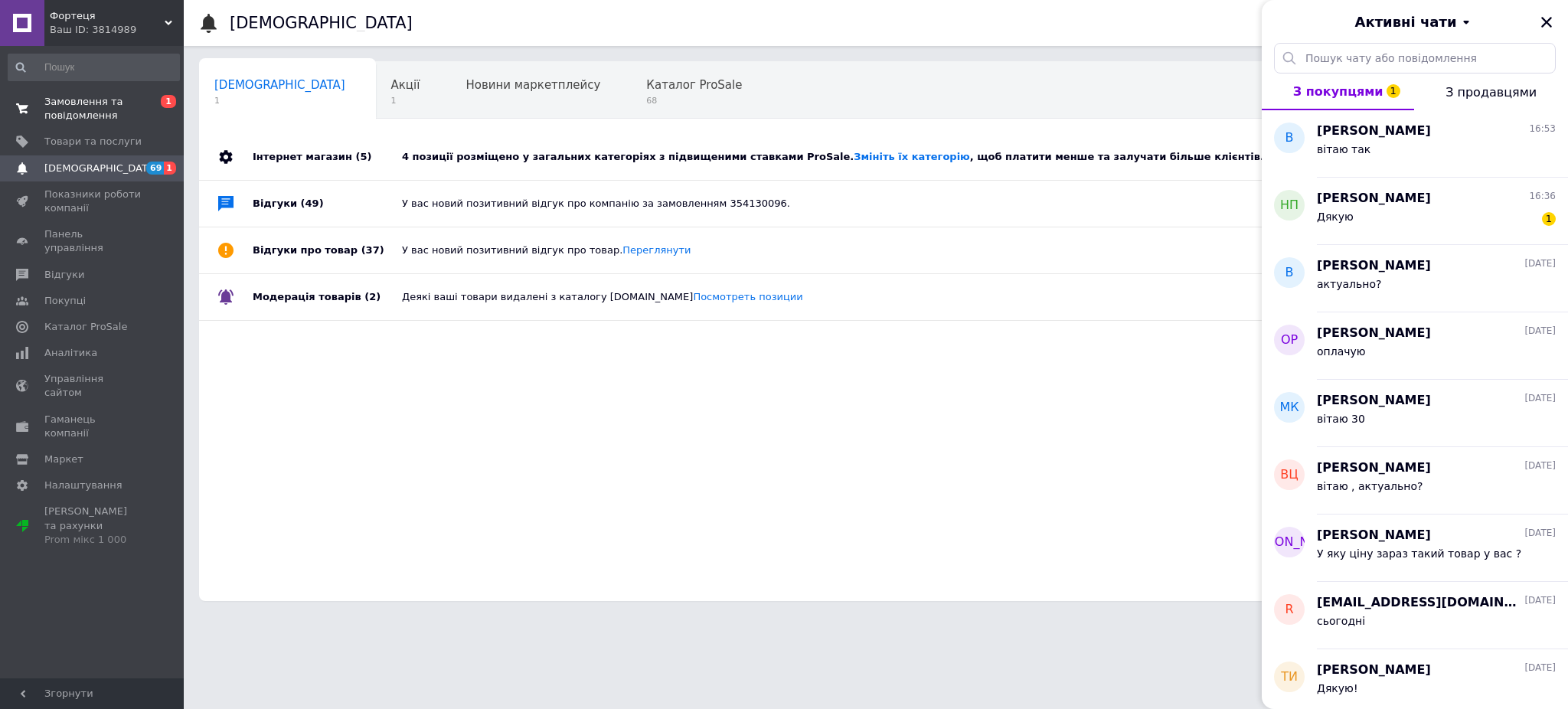
click at [75, 101] on span "Замовлення та повідомлення" at bounding box center [94, 108] width 98 height 27
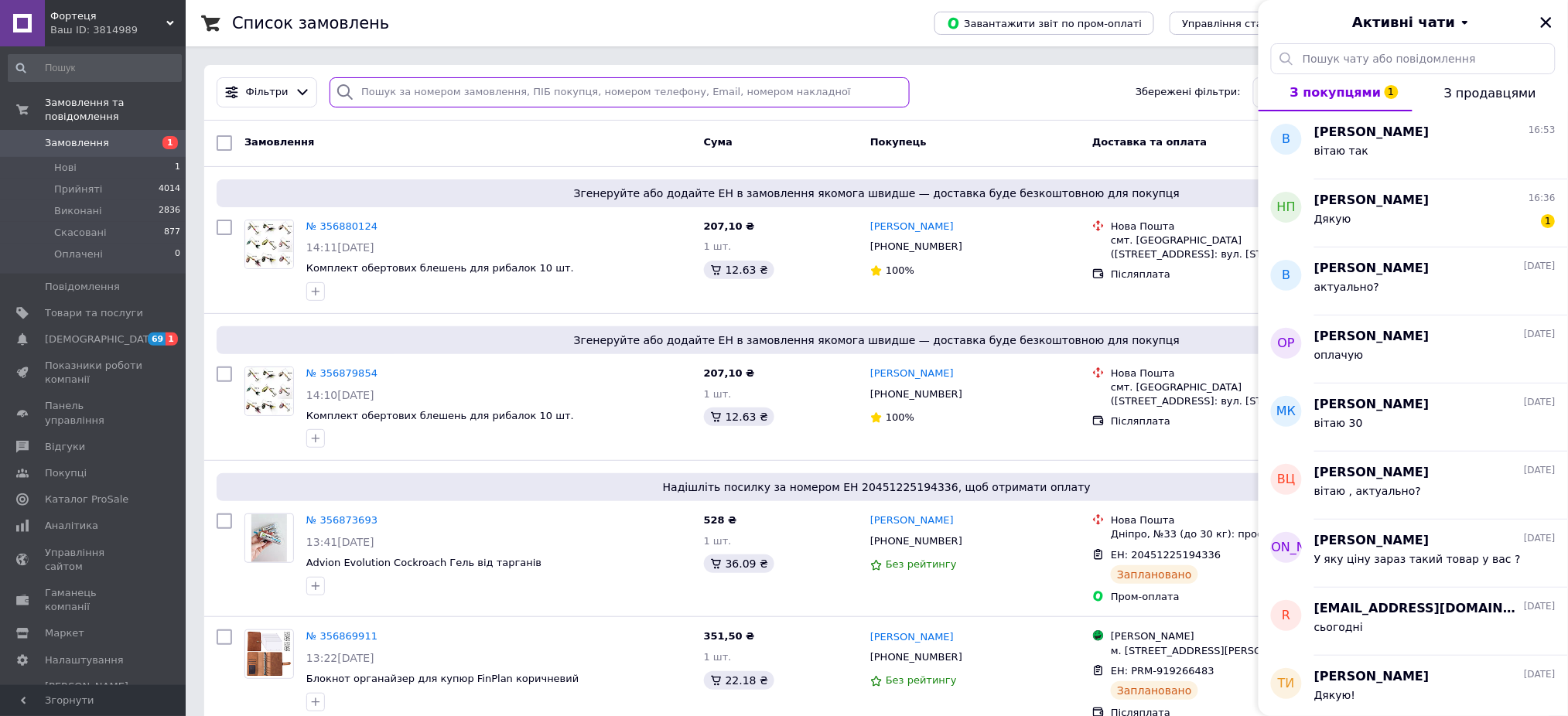
click at [396, 82] on input "search" at bounding box center [619, 93] width 580 height 31
paste input "0985689758"
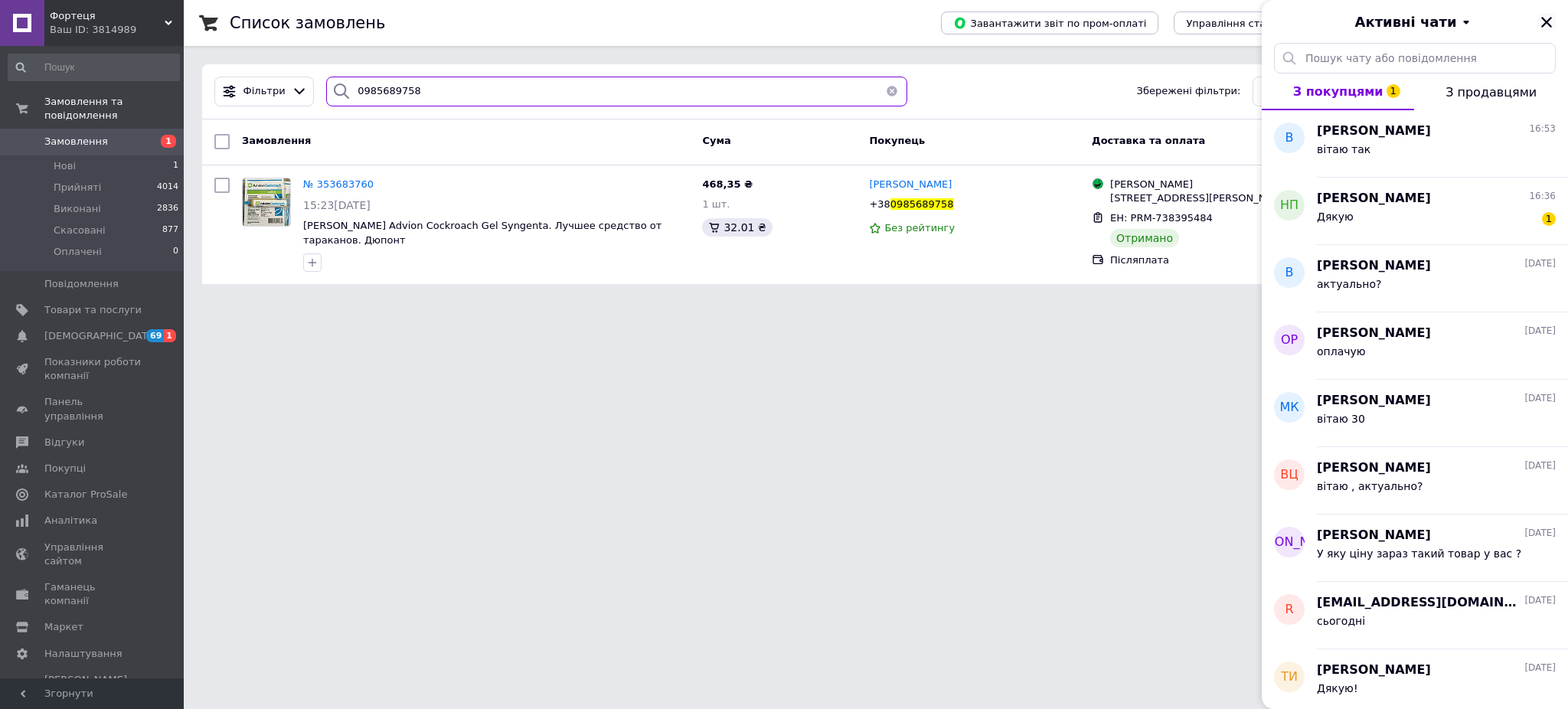
type input "0985689758"
click at [1548, 16] on icon "Закрити" at bounding box center [1547, 22] width 14 height 14
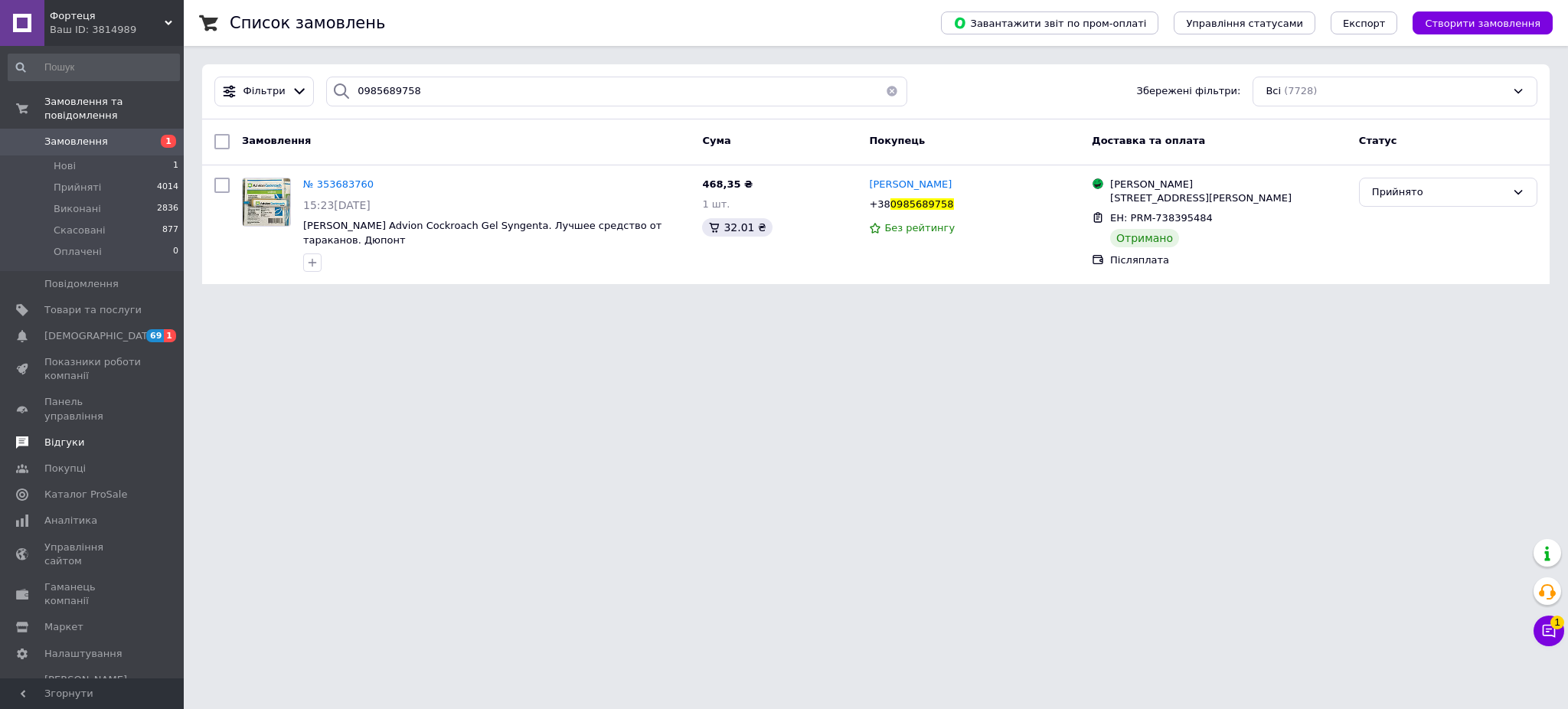
click at [69, 436] on span "Відгуки" at bounding box center [64, 443] width 40 height 14
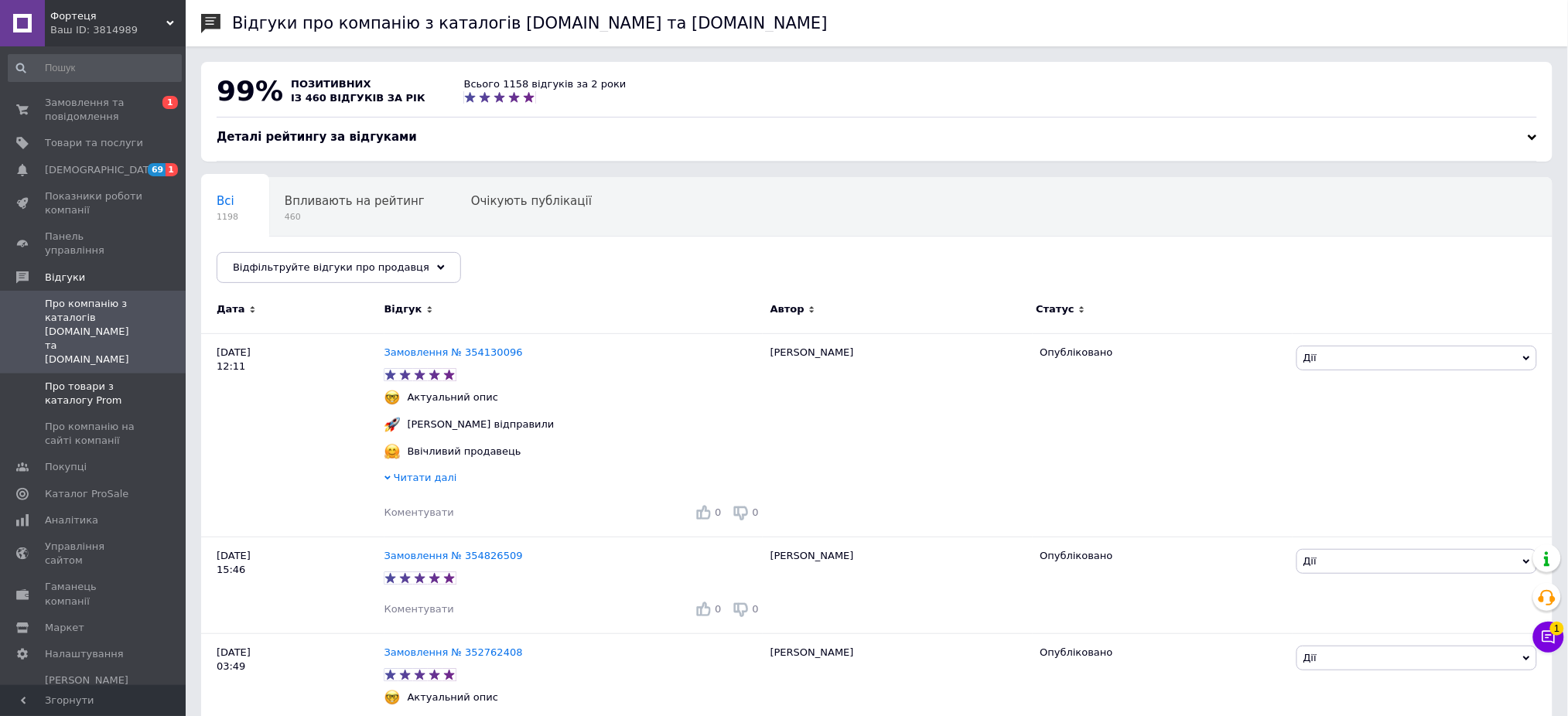
click at [80, 379] on span "Про товари з каталогу Prom" at bounding box center [95, 393] width 99 height 28
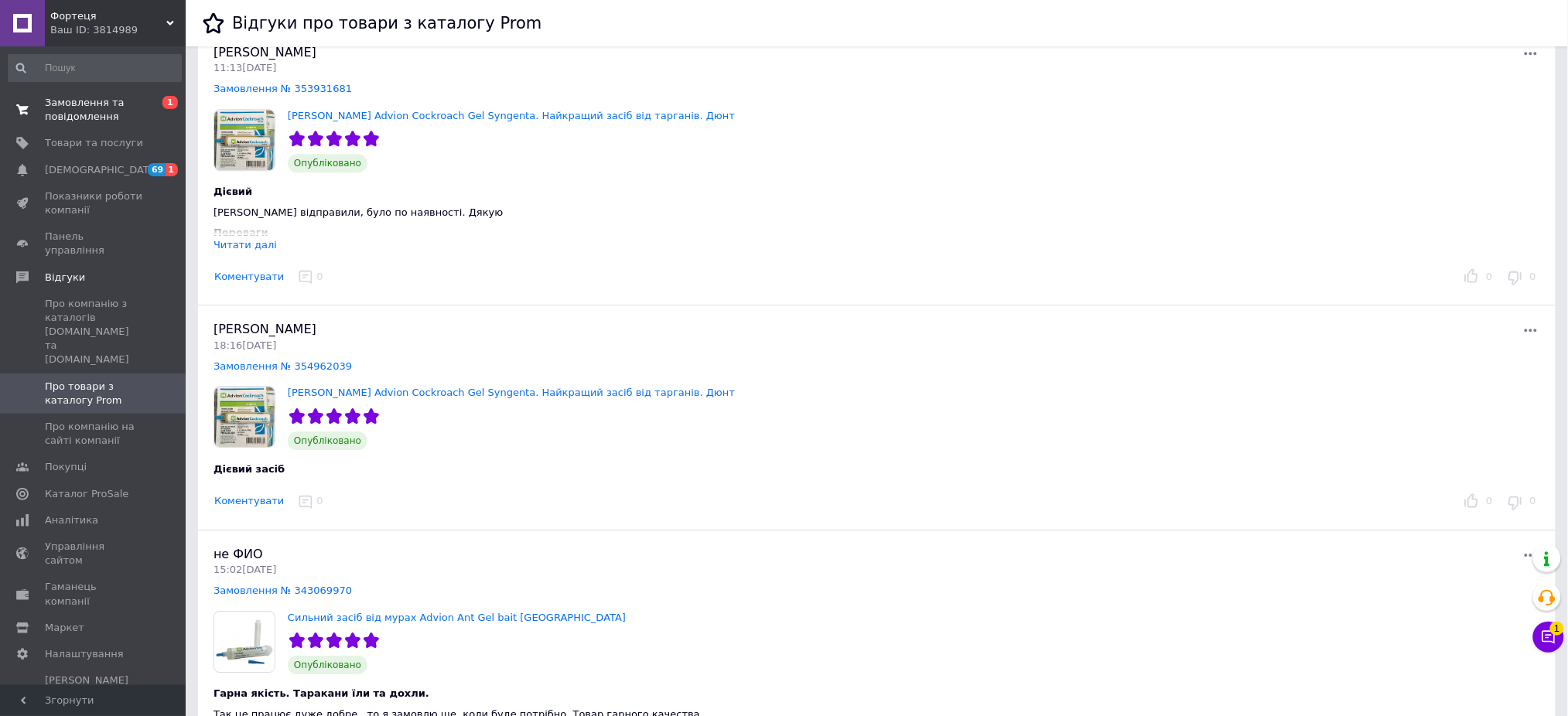
scroll to position [1340, 0]
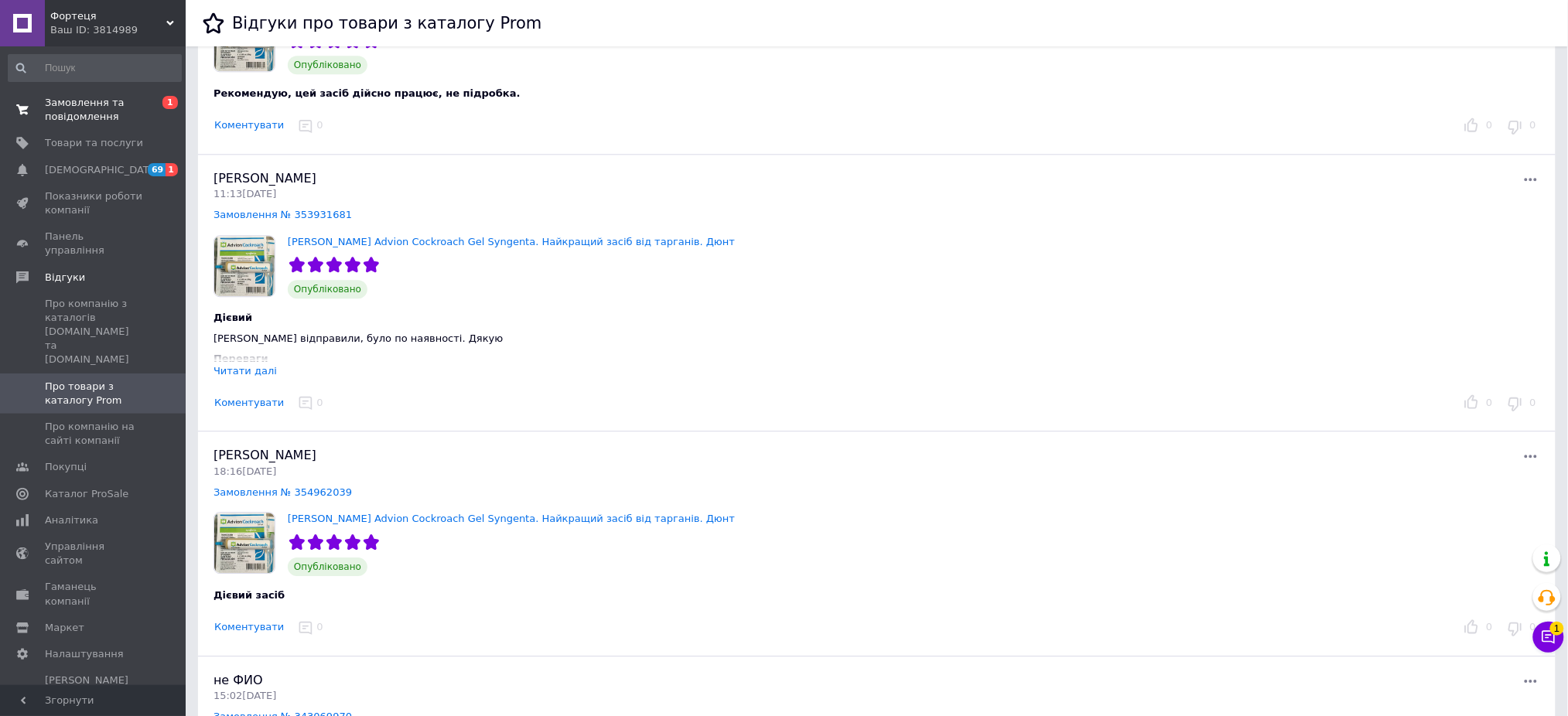
click at [81, 109] on span "Замовлення та повідомлення" at bounding box center [95, 109] width 99 height 28
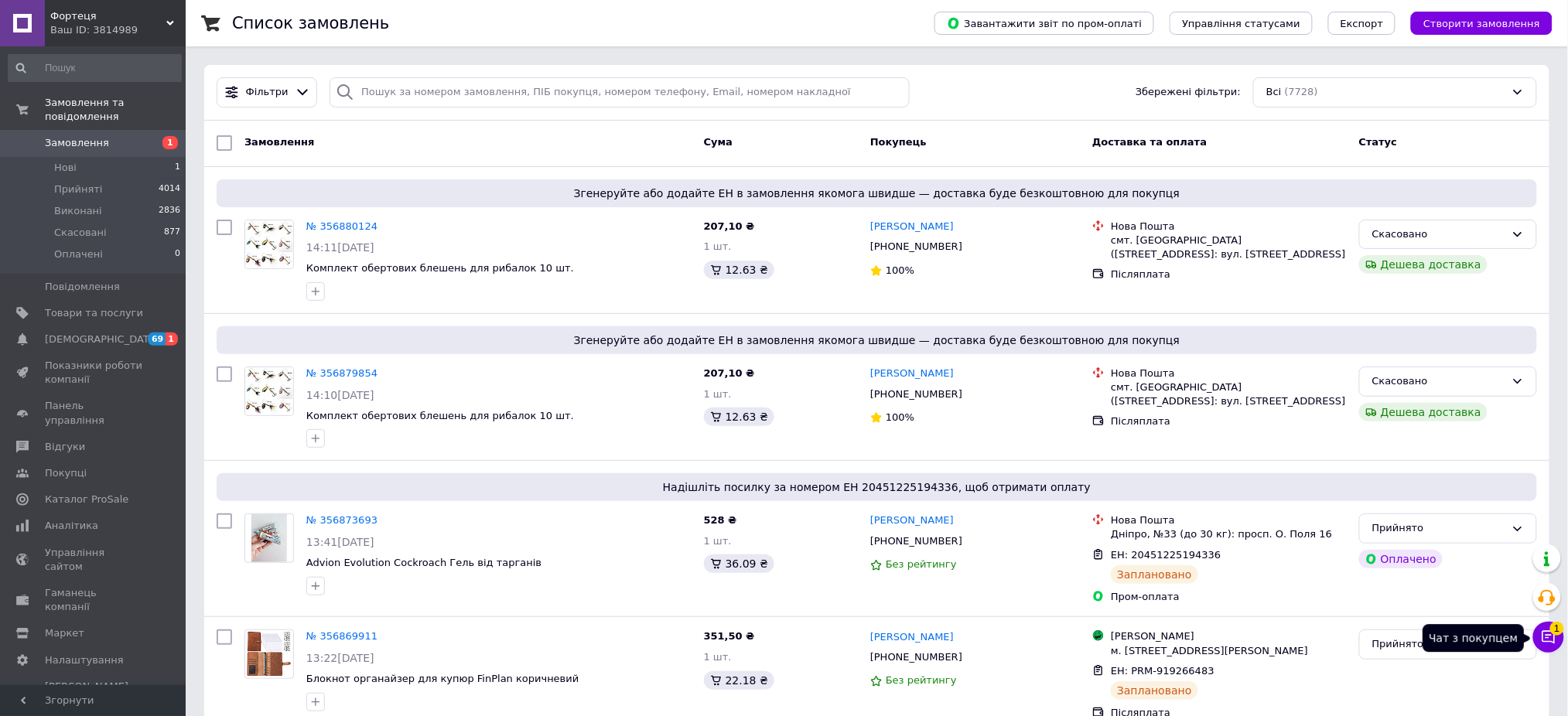
click at [1561, 641] on button "Чат з покупцем 1" at bounding box center [1548, 636] width 31 height 31
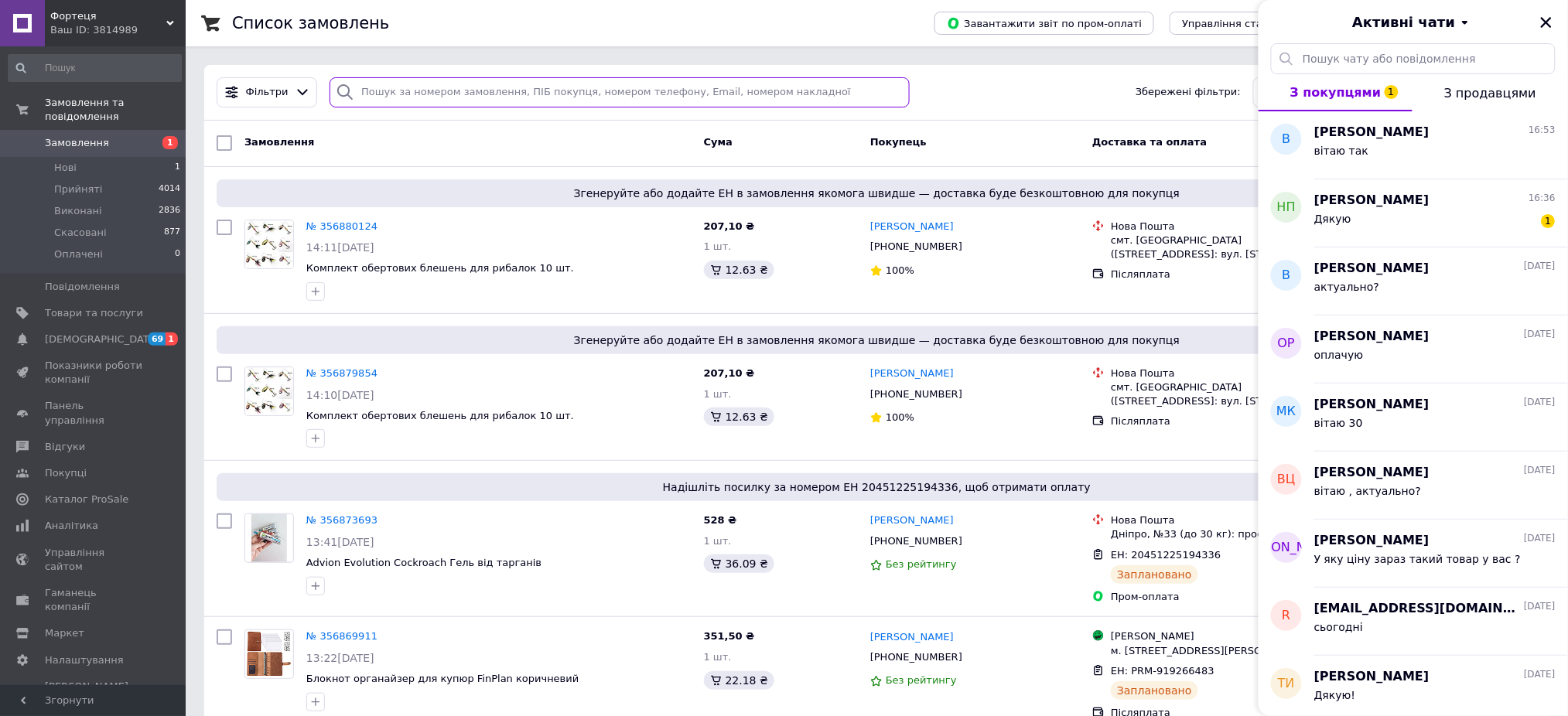
click at [409, 97] on input "search" at bounding box center [619, 93] width 580 height 31
paste input "0985689758"
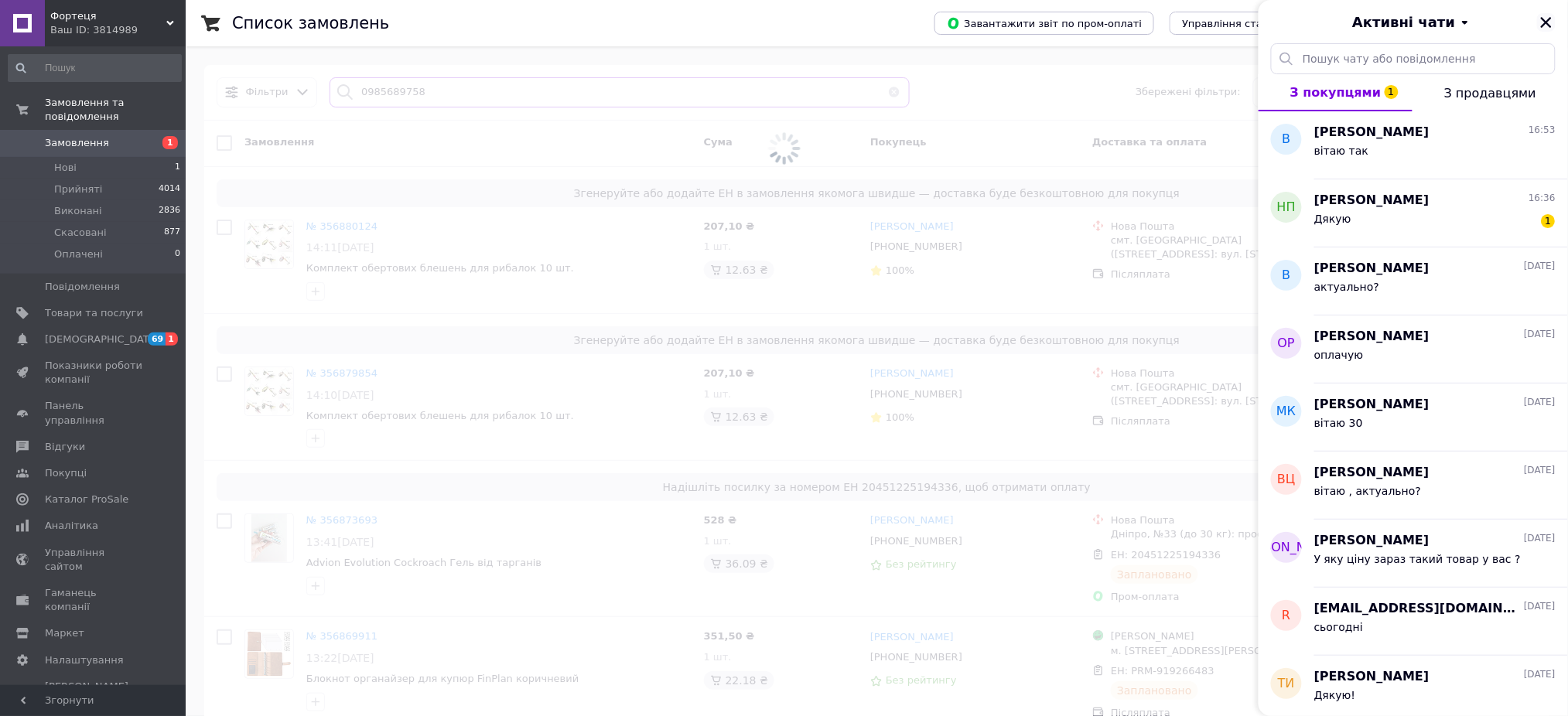
type input "0985689758"
click at [1549, 21] on icon "Закрити" at bounding box center [1546, 22] width 11 height 11
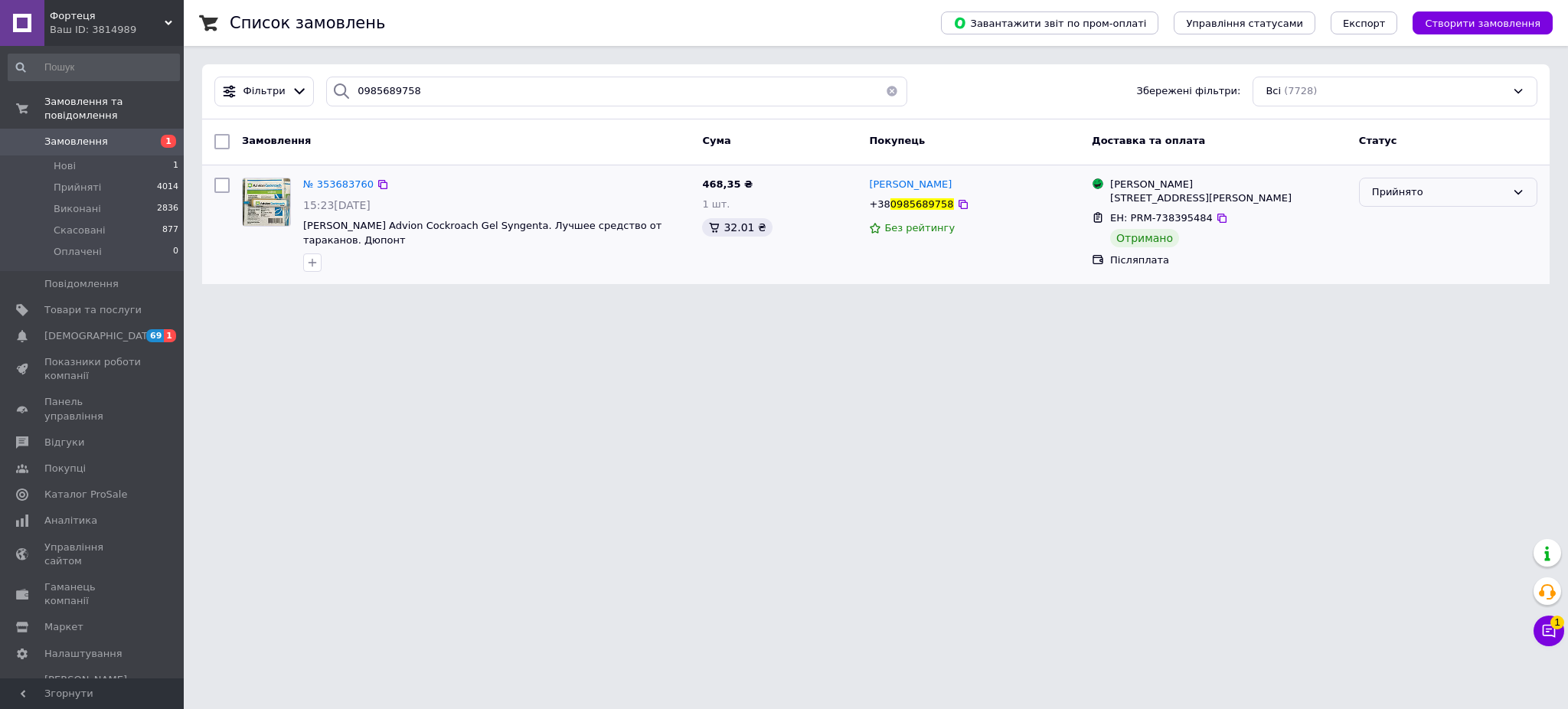
click at [1429, 191] on div "Прийнято" at bounding box center [1438, 192] width 134 height 16
drag, startPoint x: 914, startPoint y: 423, endPoint x: 433, endPoint y: 223, distance: 520.9
click at [914, 302] on html "Фортеця Ваш ID: 3814989 Сайт Фортеця Кабінет покупця Перевірити стан системи Ст…" at bounding box center [784, 151] width 1568 height 302
click at [321, 180] on span "№ 353683760" at bounding box center [338, 184] width 70 height 12
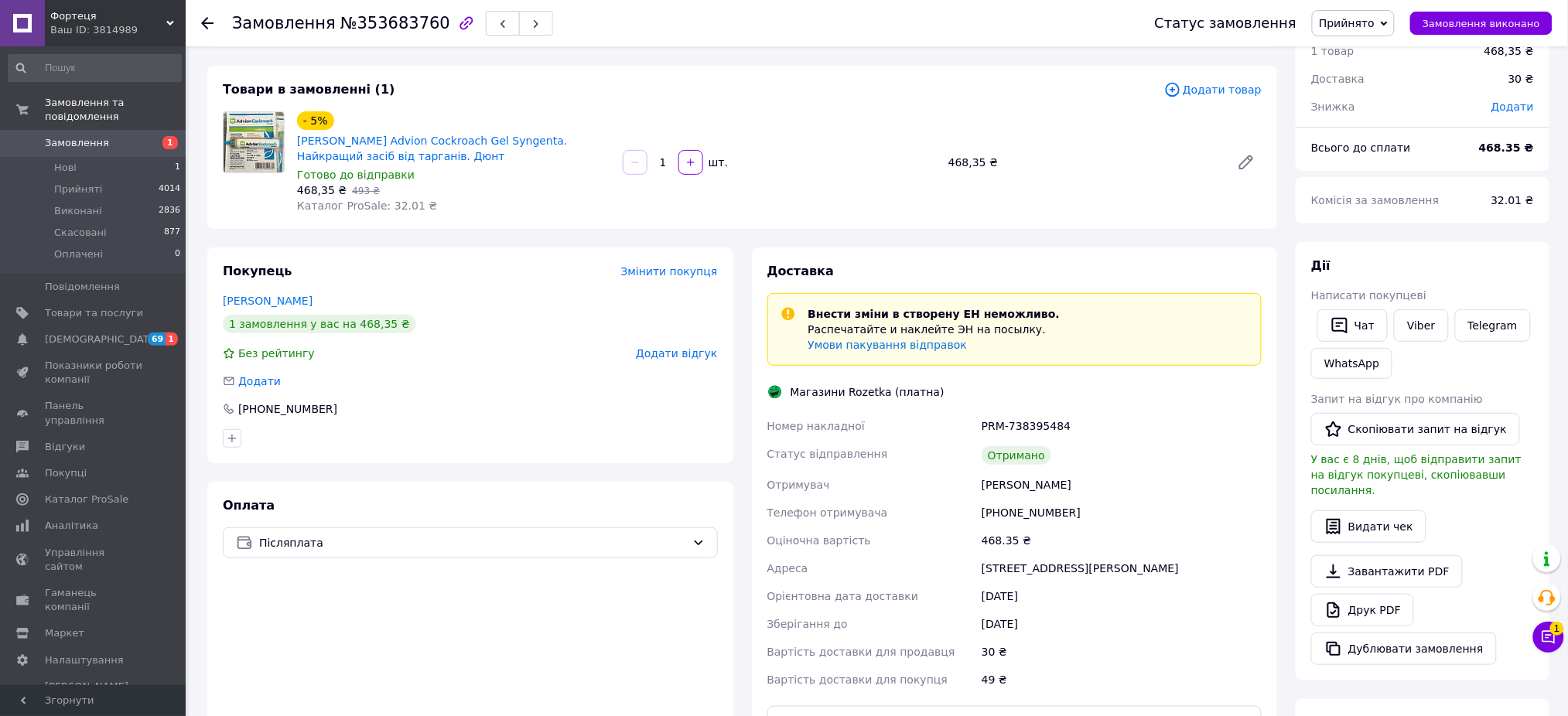
scroll to position [102, 0]
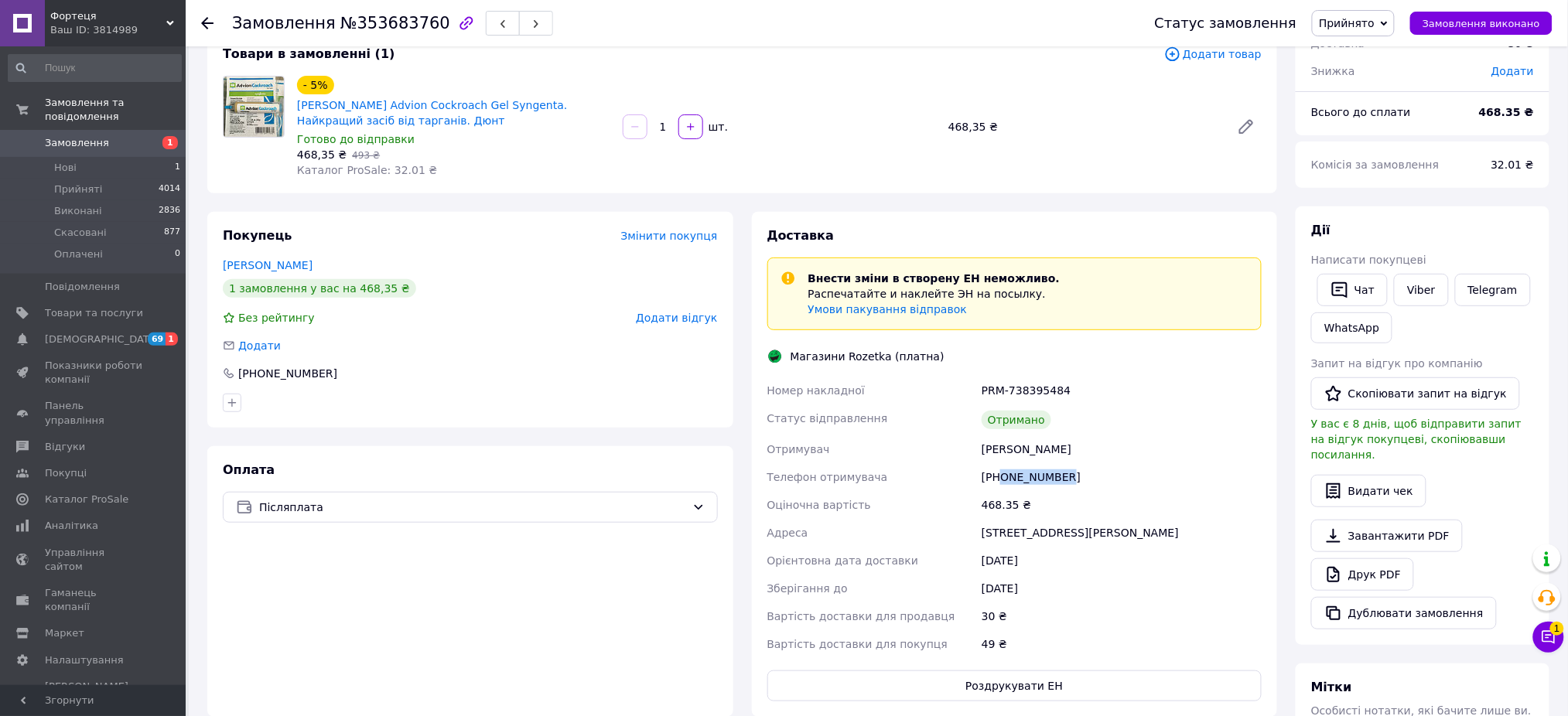
drag, startPoint x: 1073, startPoint y: 483, endPoint x: 1001, endPoint y: 486, distance: 72.1
click at [1001, 486] on div "+380985689758" at bounding box center [1122, 477] width 286 height 28
copy div "0985689758"
